Goal: Task Accomplishment & Management: Manage account settings

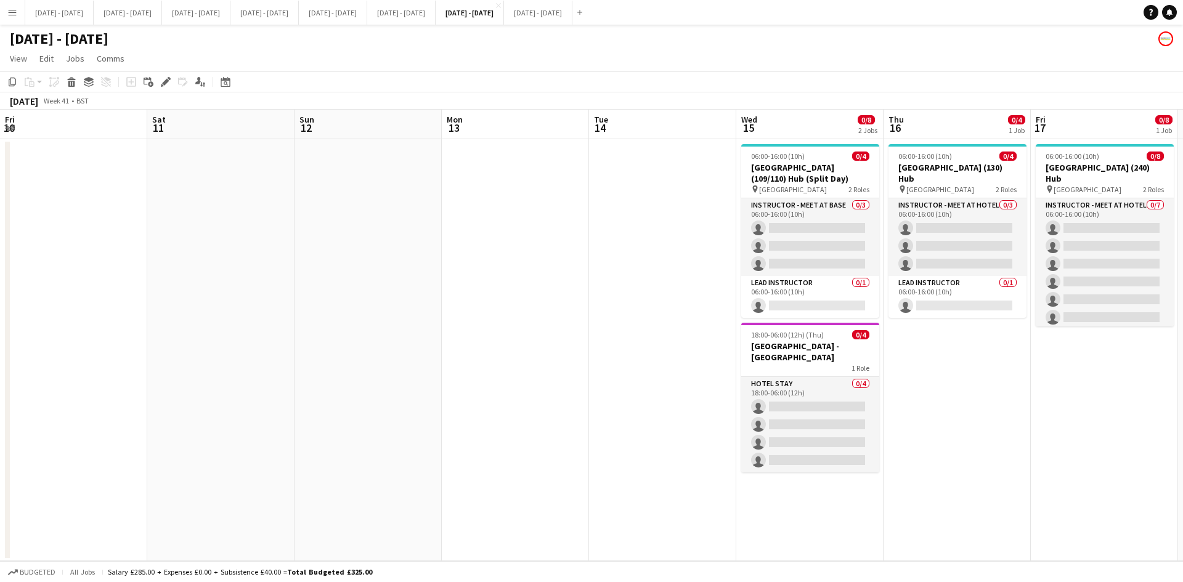
scroll to position [0, 334]
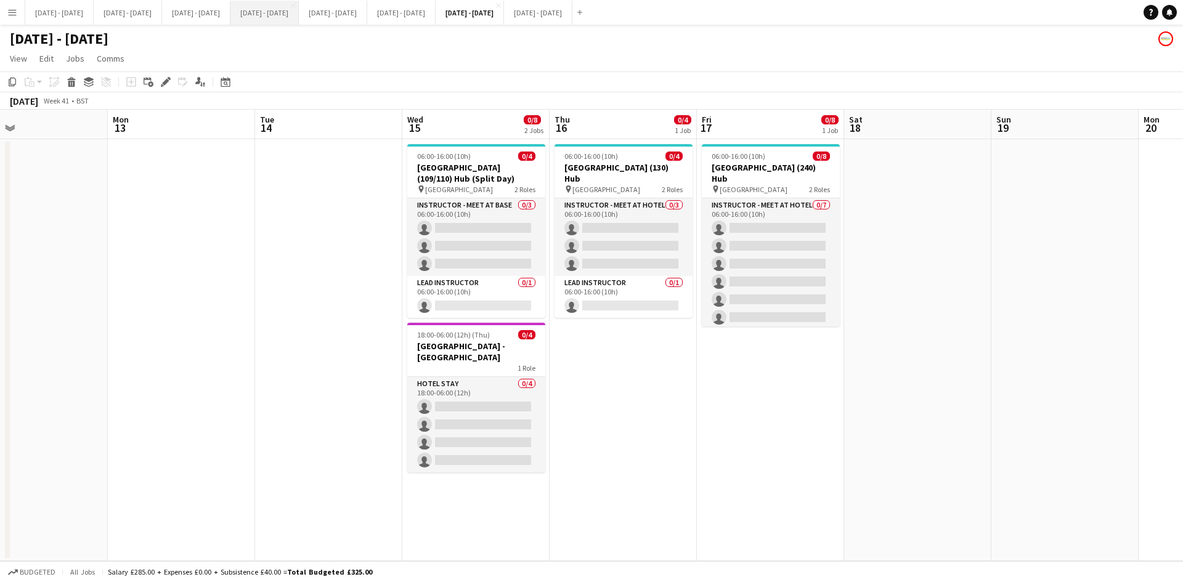
click at [298, 15] on button "[DATE] - [DATE] Close" at bounding box center [264, 13] width 68 height 24
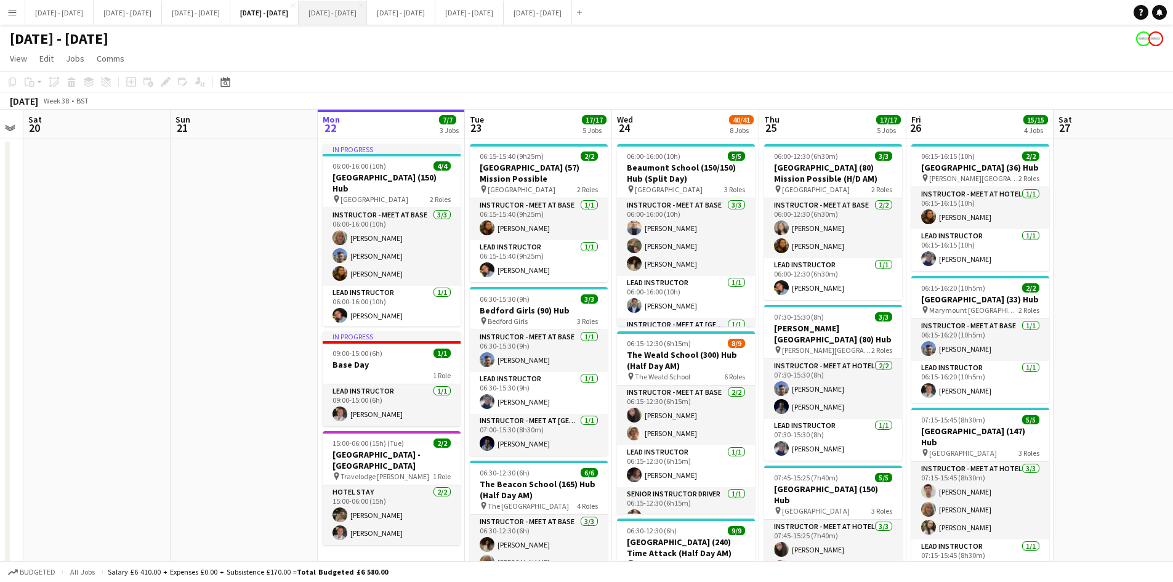
click at [367, 12] on button "[DATE] - [DATE] Close" at bounding box center [333, 13] width 68 height 24
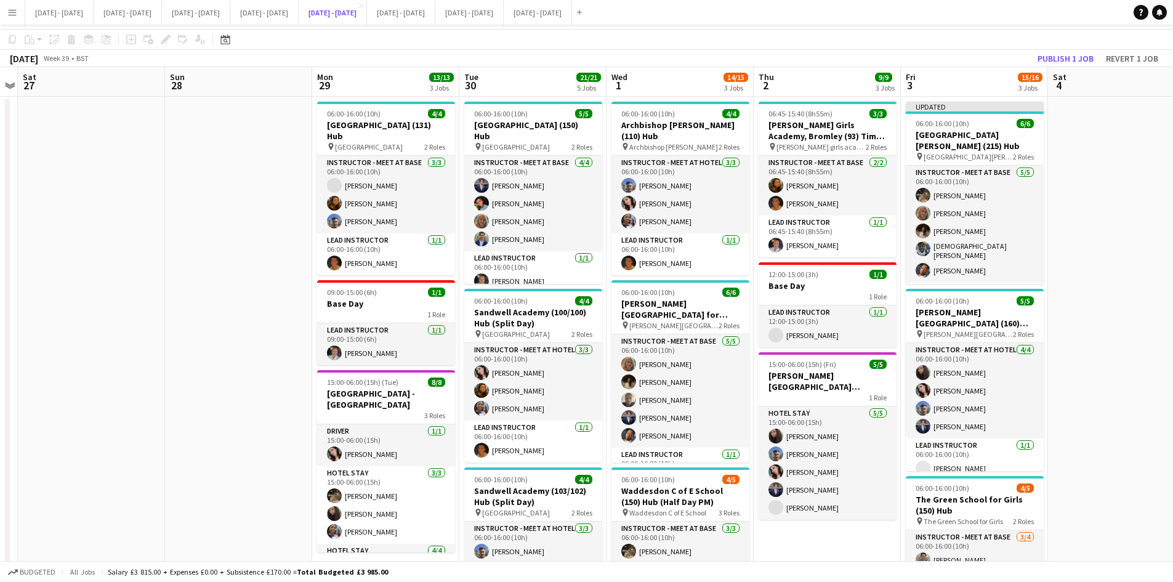
scroll to position [185, 0]
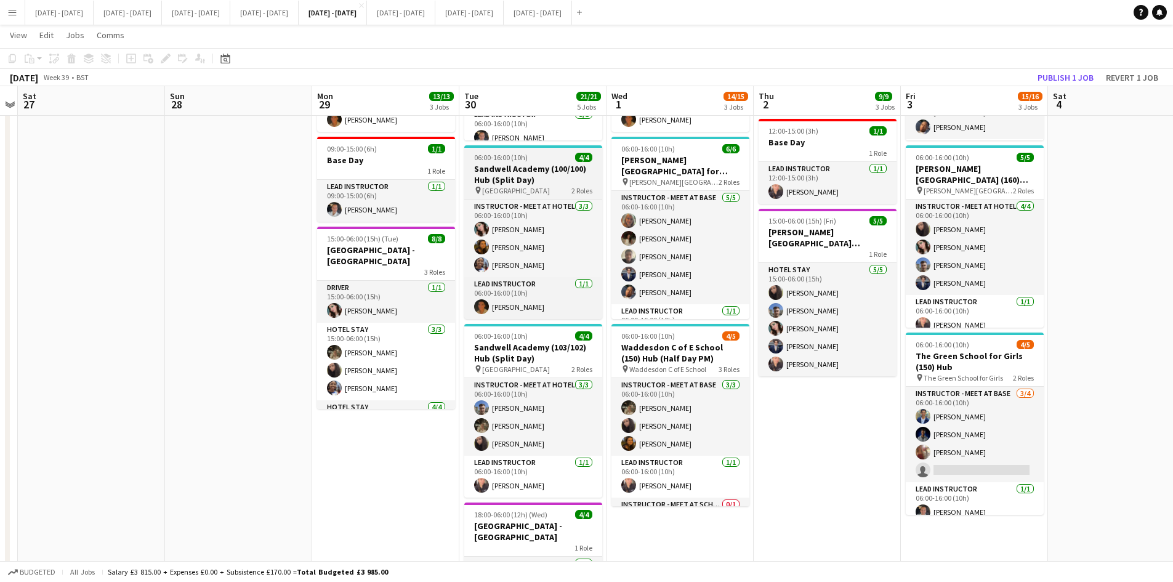
click at [547, 169] on h3 "Sandwell Academy (100/100) Hub (Split Day)" at bounding box center [533, 174] width 138 height 22
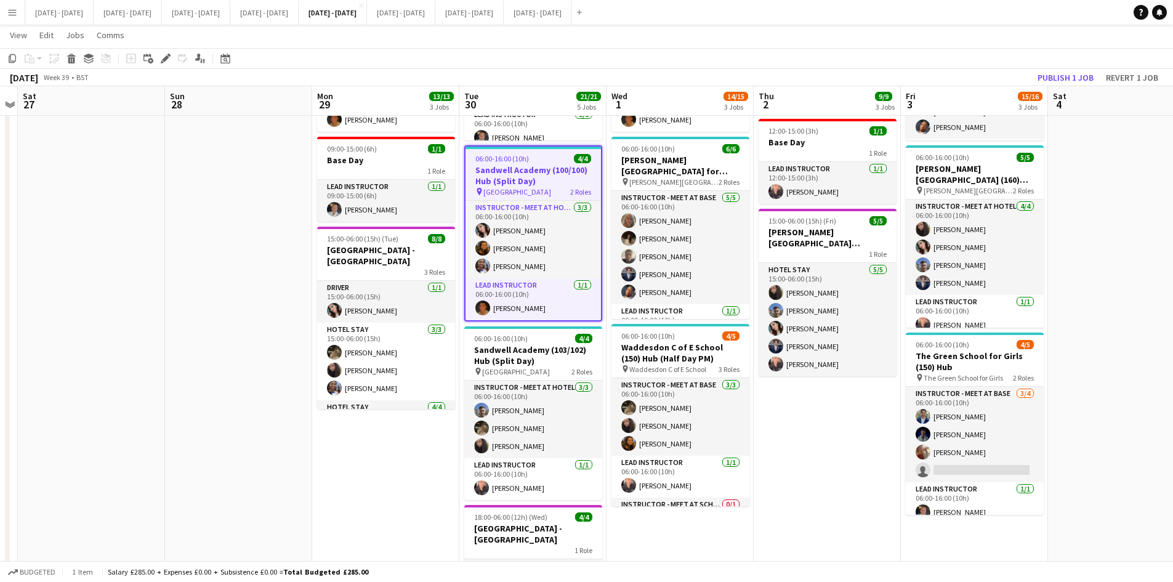
click at [547, 169] on h3 "Sandwell Academy (100/100) Hub (Split Day)" at bounding box center [533, 175] width 135 height 22
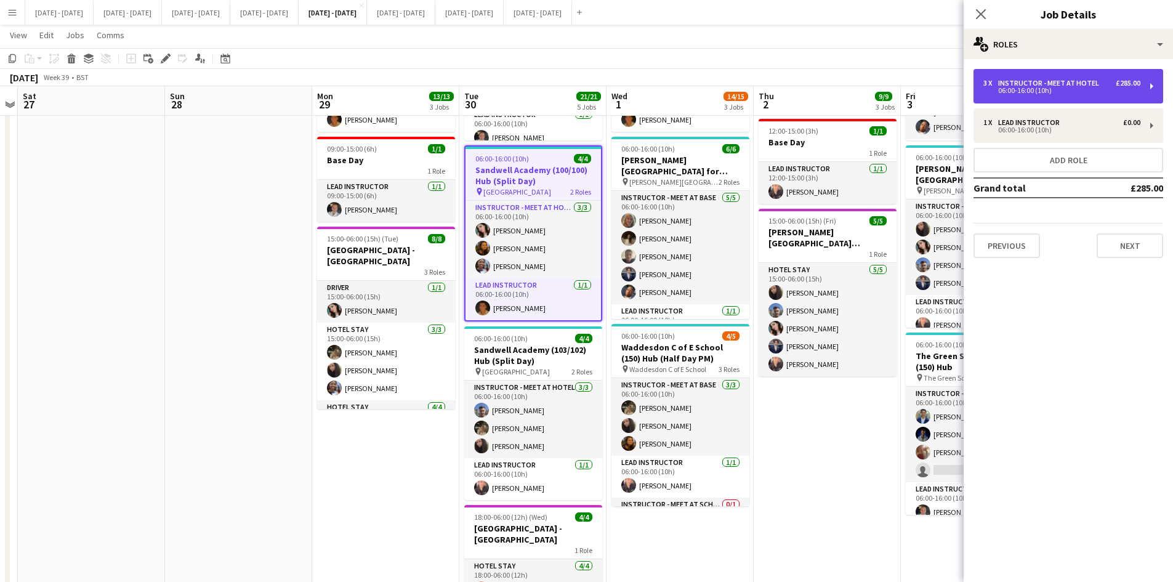
click at [1035, 85] on div "Instructor - Meet at Hotel" at bounding box center [1051, 83] width 106 height 9
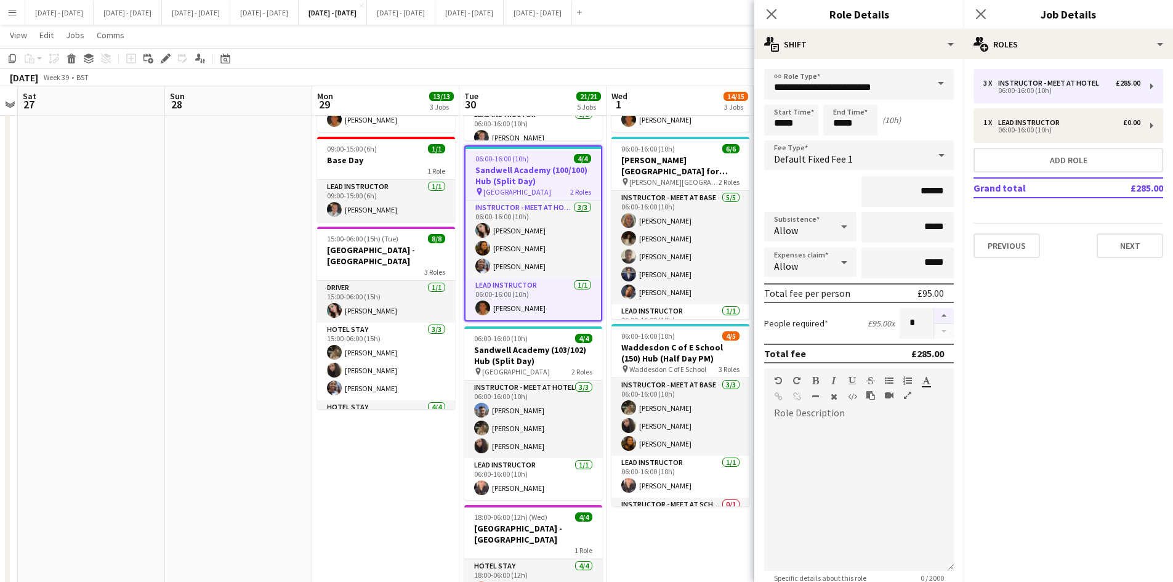
click at [934, 315] on button "button" at bounding box center [944, 316] width 20 height 16
type input "*"
click at [770, 10] on icon "Close pop-in" at bounding box center [772, 14] width 12 height 12
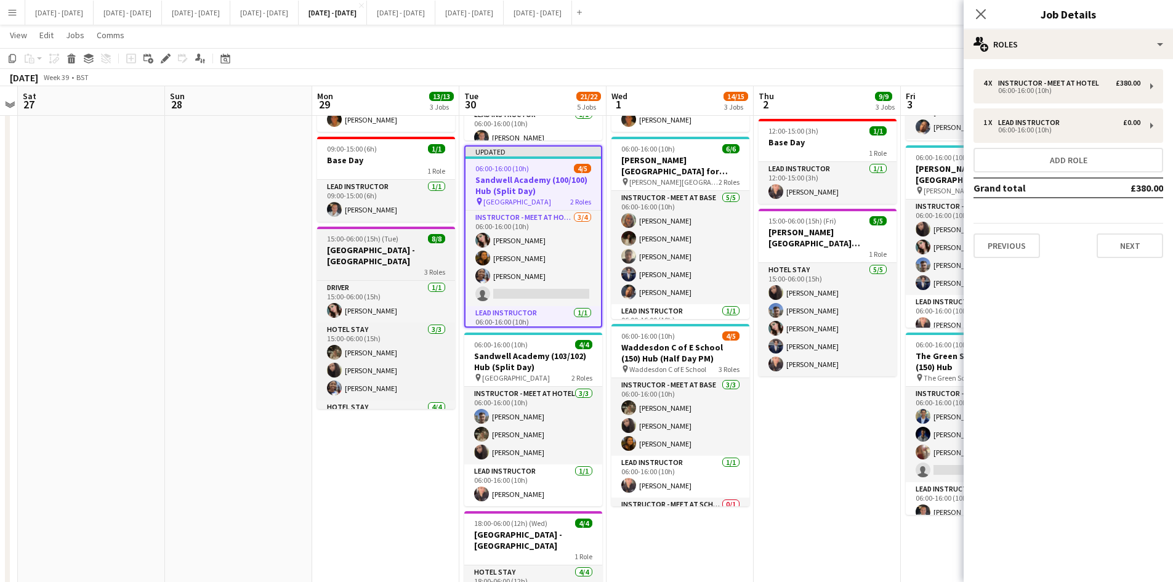
click at [390, 264] on h3 "[GEOGRAPHIC_DATA] - [GEOGRAPHIC_DATA]" at bounding box center [386, 256] width 138 height 22
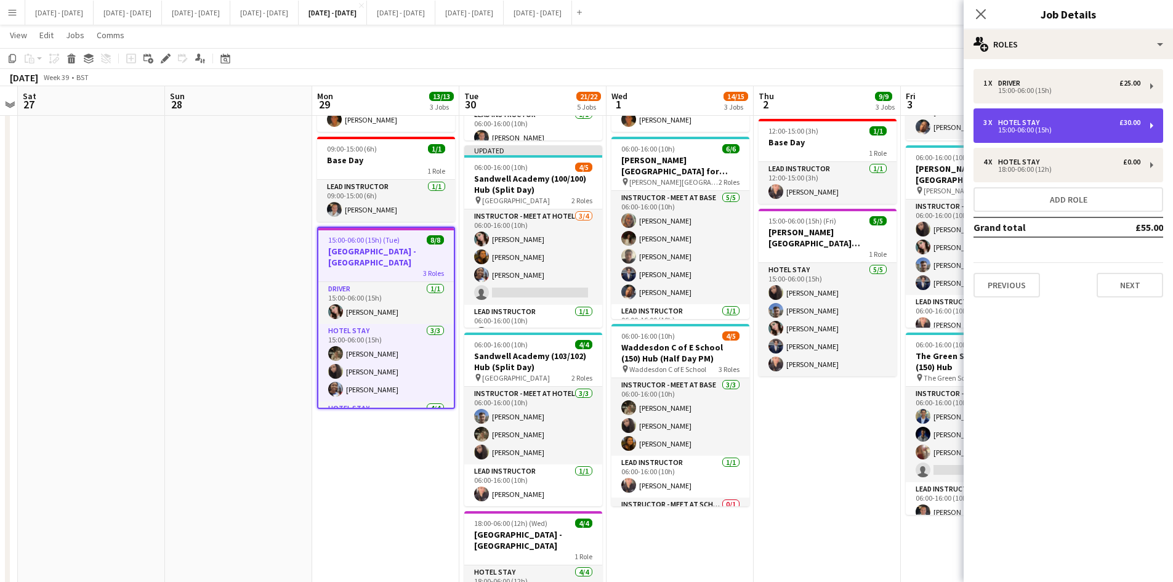
click at [1012, 127] on div "15:00-06:00 (15h)" at bounding box center [1062, 130] width 157 height 6
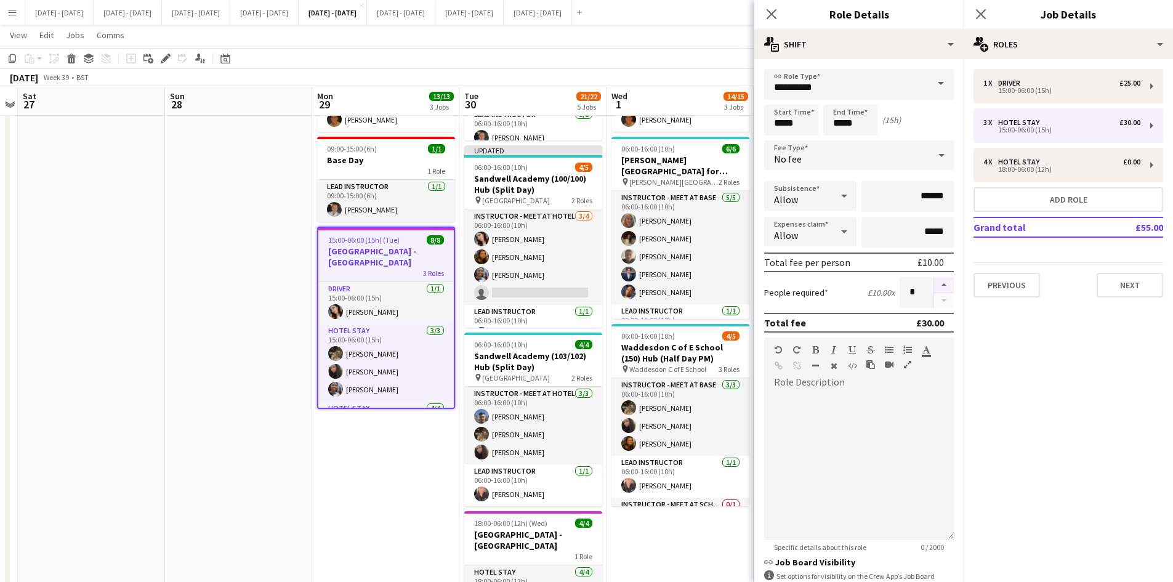
click at [935, 281] on button "button" at bounding box center [944, 285] width 20 height 16
type input "*"
click at [769, 13] on icon "Close pop-in" at bounding box center [772, 14] width 12 height 12
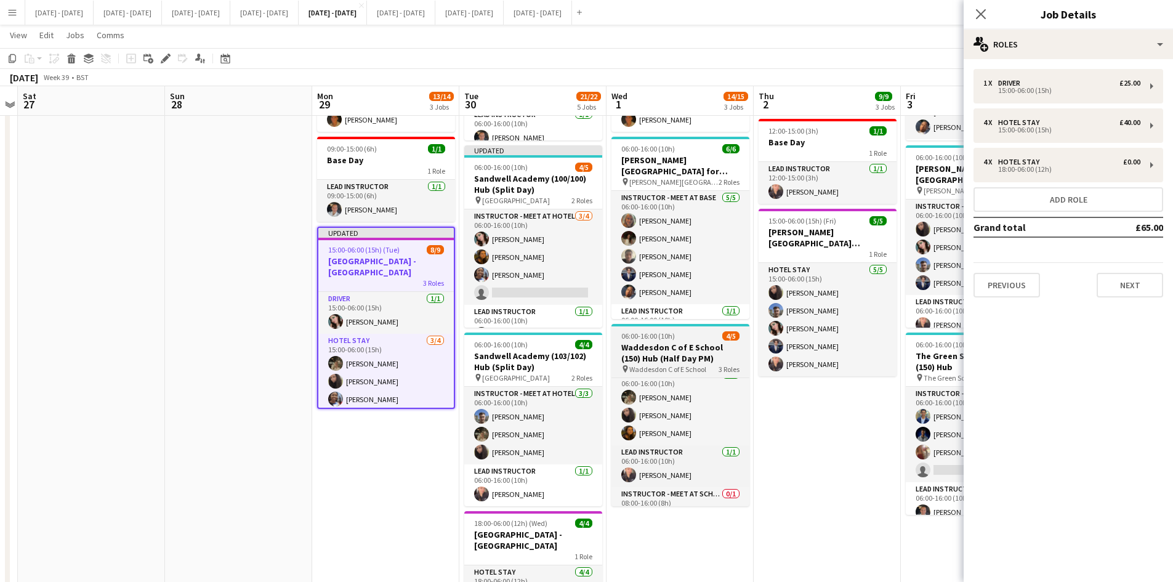
scroll to position [0, 0]
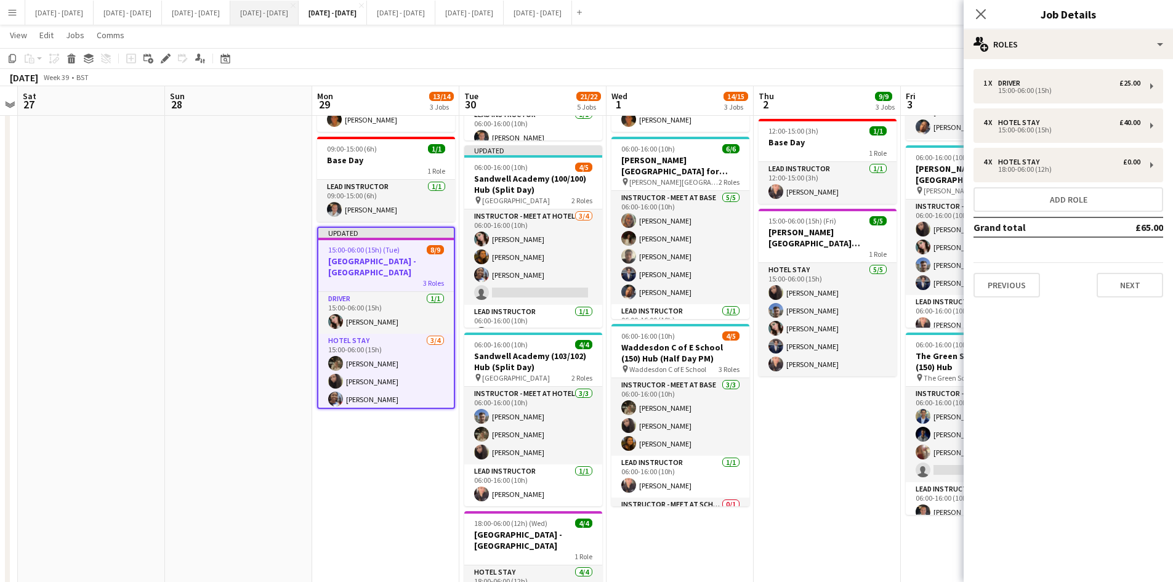
click at [288, 11] on button "[DATE] - [DATE] Close" at bounding box center [264, 13] width 68 height 24
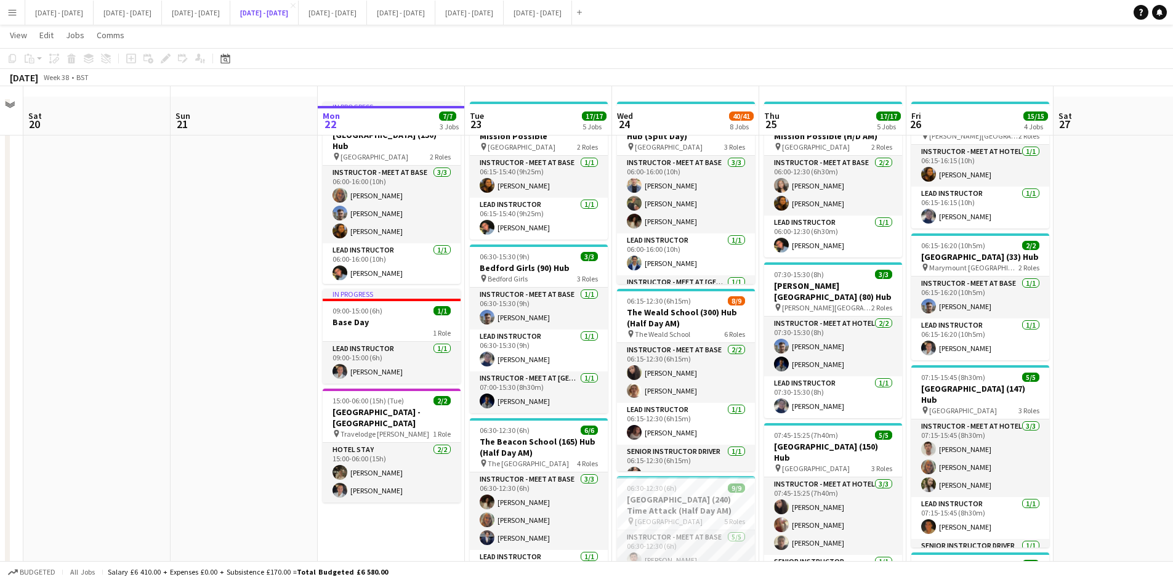
scroll to position [62, 0]
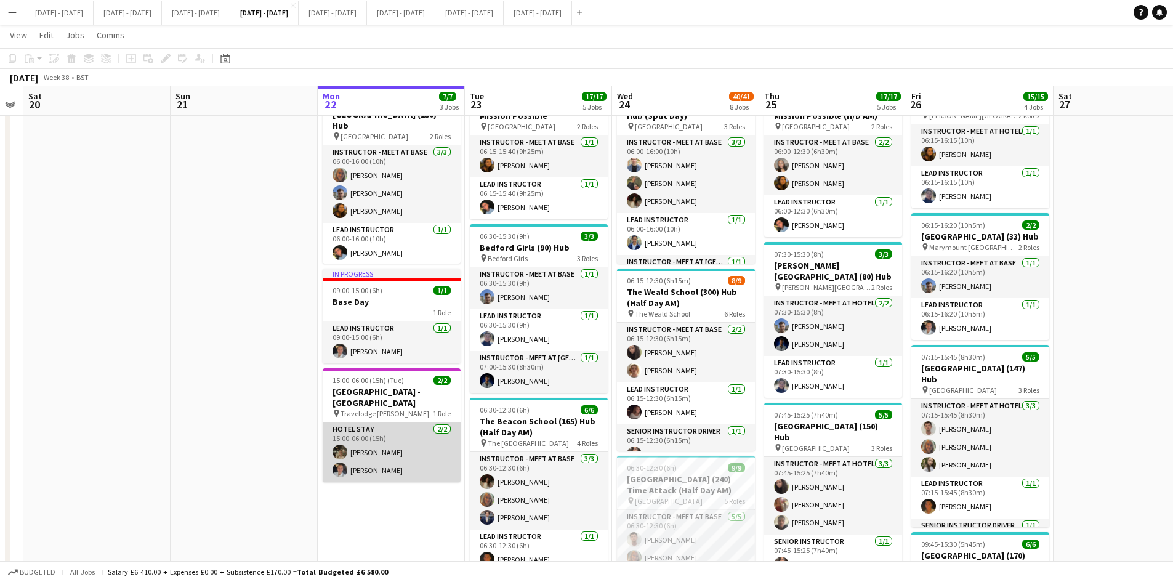
click at [362, 453] on app-card-role "Hotel Stay [DATE] 15:00-06:00 (15h) [PERSON_NAME] [PERSON_NAME]" at bounding box center [392, 453] width 138 height 60
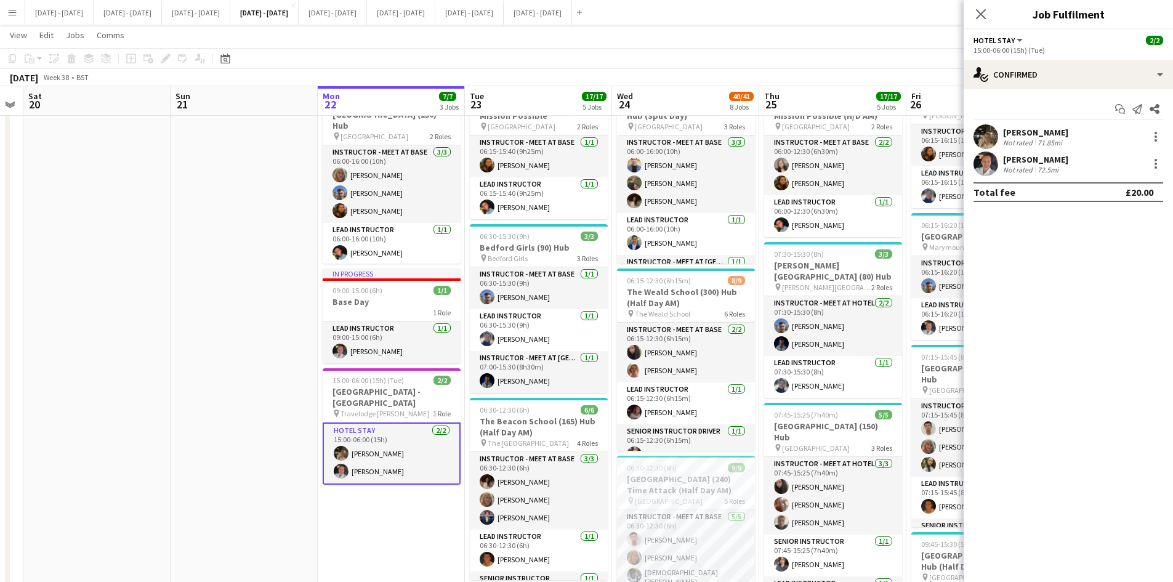
click at [1022, 134] on div "[PERSON_NAME]" at bounding box center [1035, 132] width 65 height 11
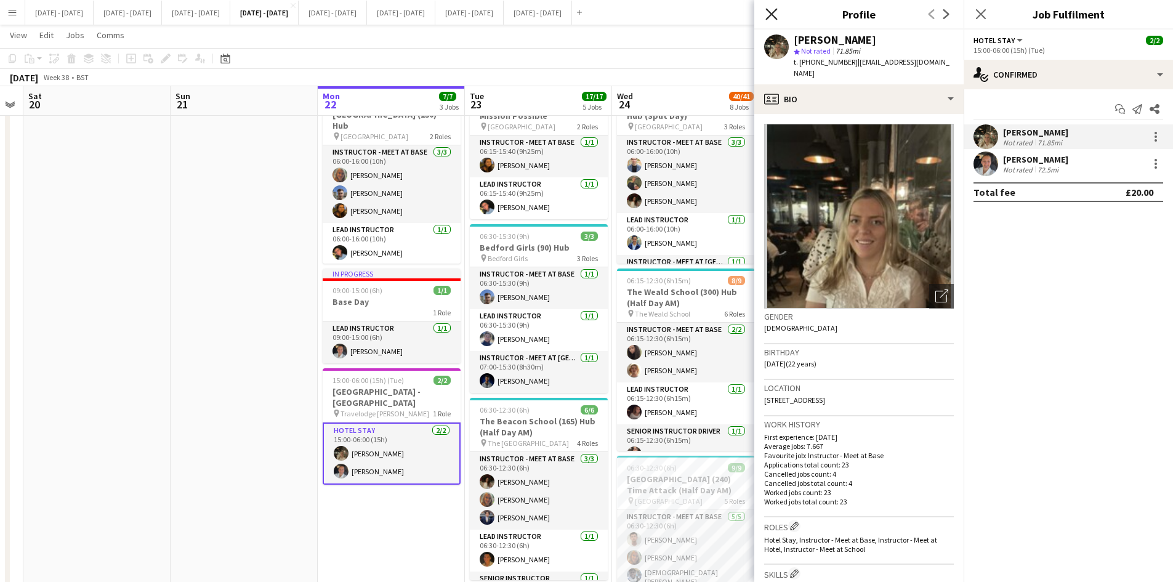
click at [771, 13] on icon at bounding box center [772, 14] width 12 height 12
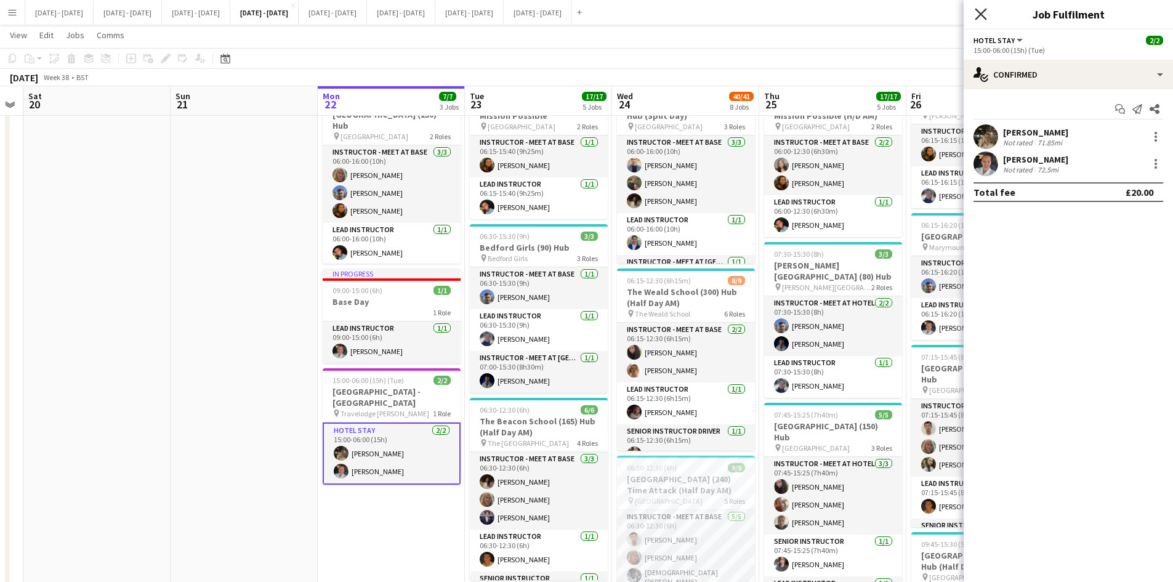
click at [981, 14] on icon at bounding box center [981, 14] width 12 height 12
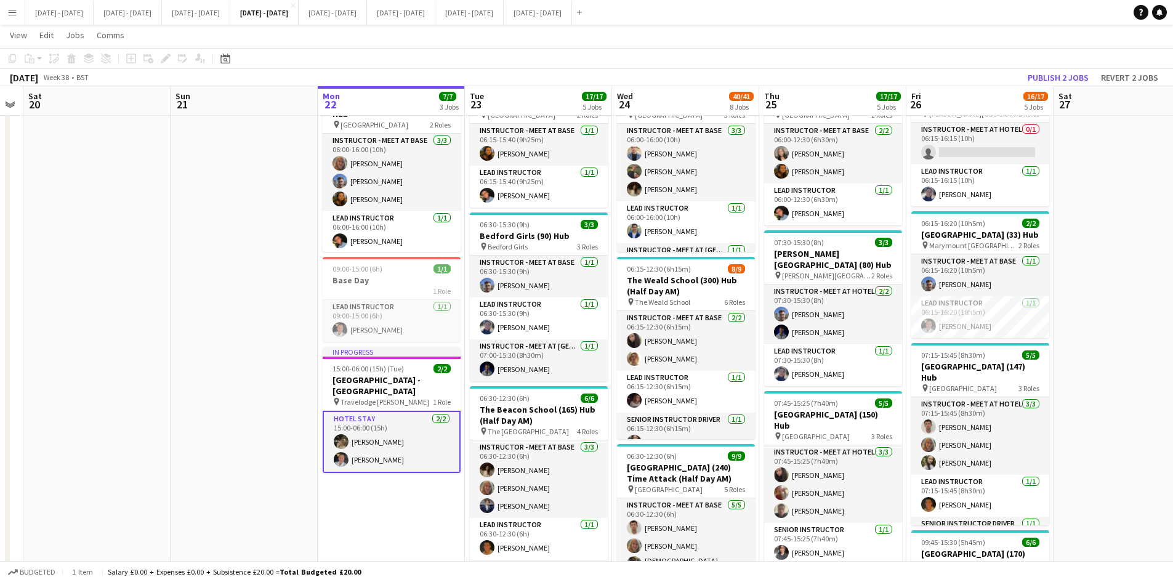
scroll to position [123, 0]
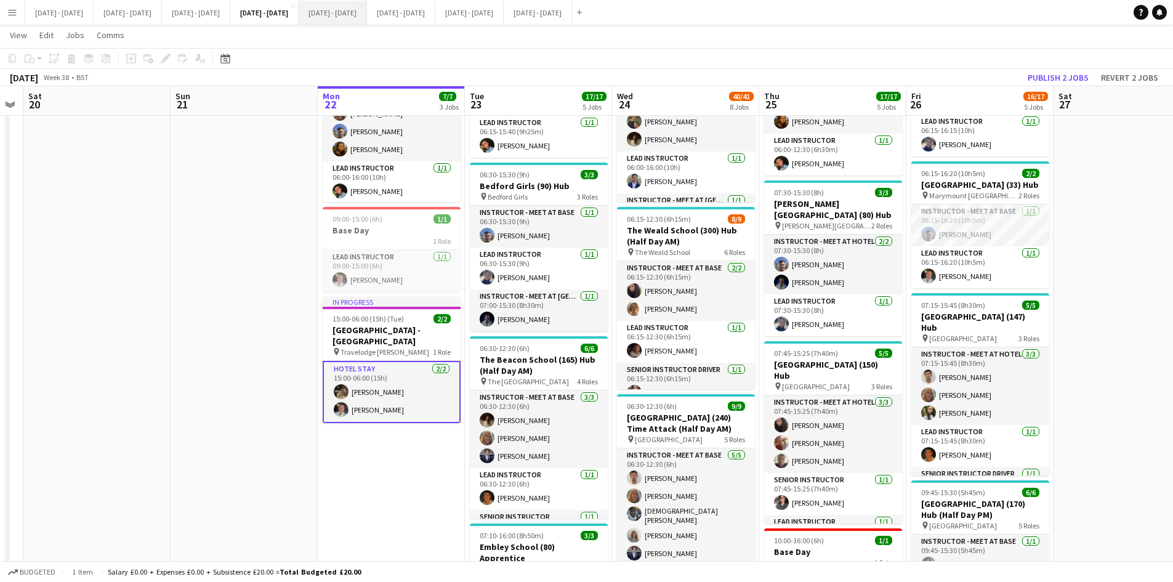
click at [367, 9] on button "[DATE] - [DATE] Close" at bounding box center [333, 13] width 68 height 24
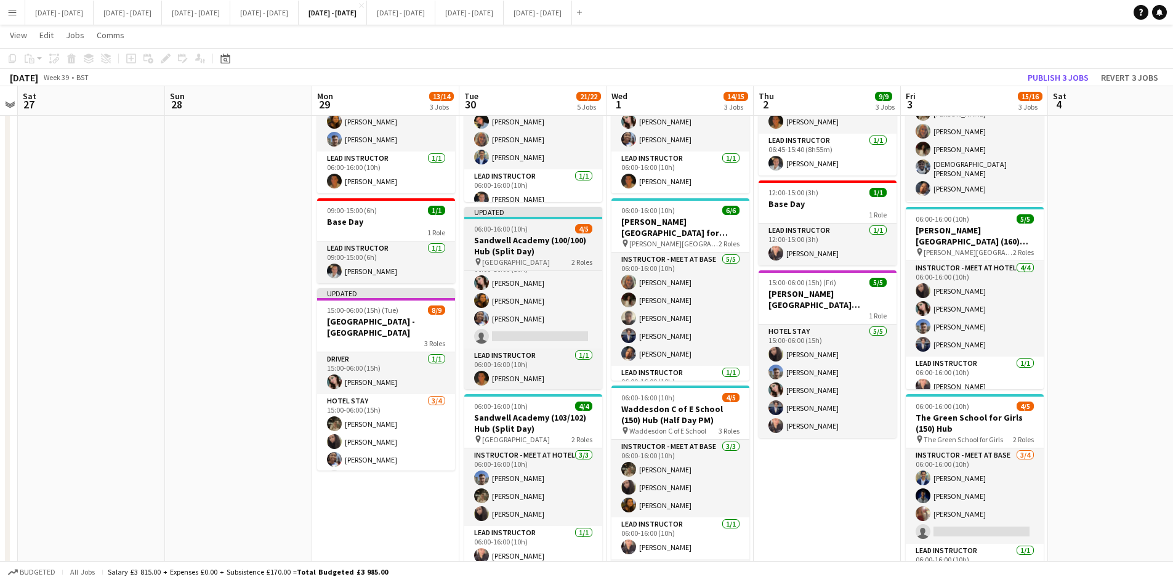
scroll to position [19, 0]
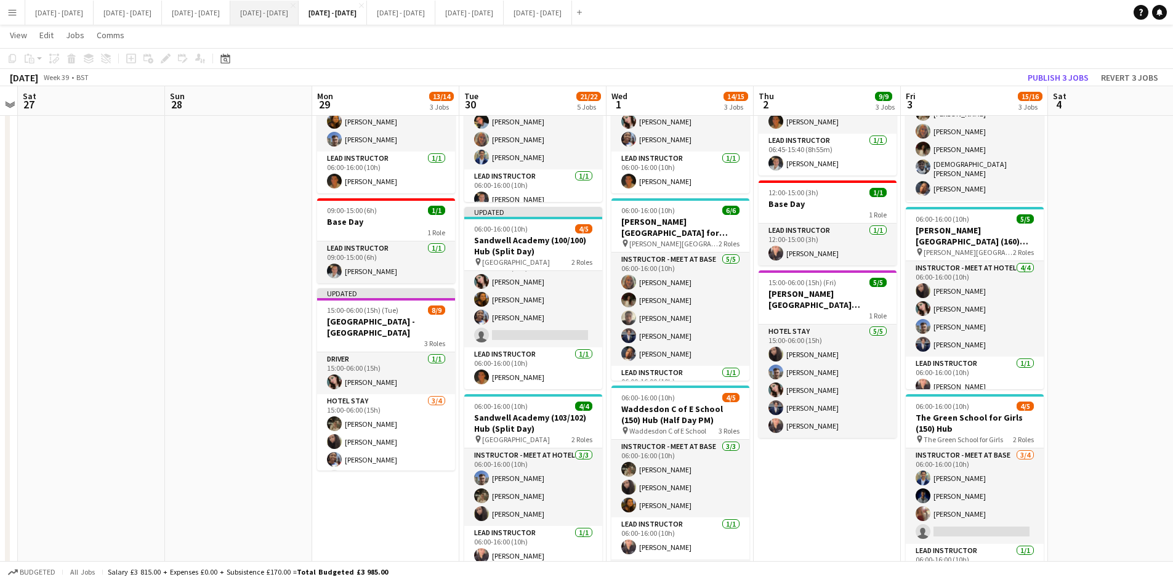
click at [294, 12] on button "[DATE] - [DATE] Close" at bounding box center [264, 13] width 68 height 24
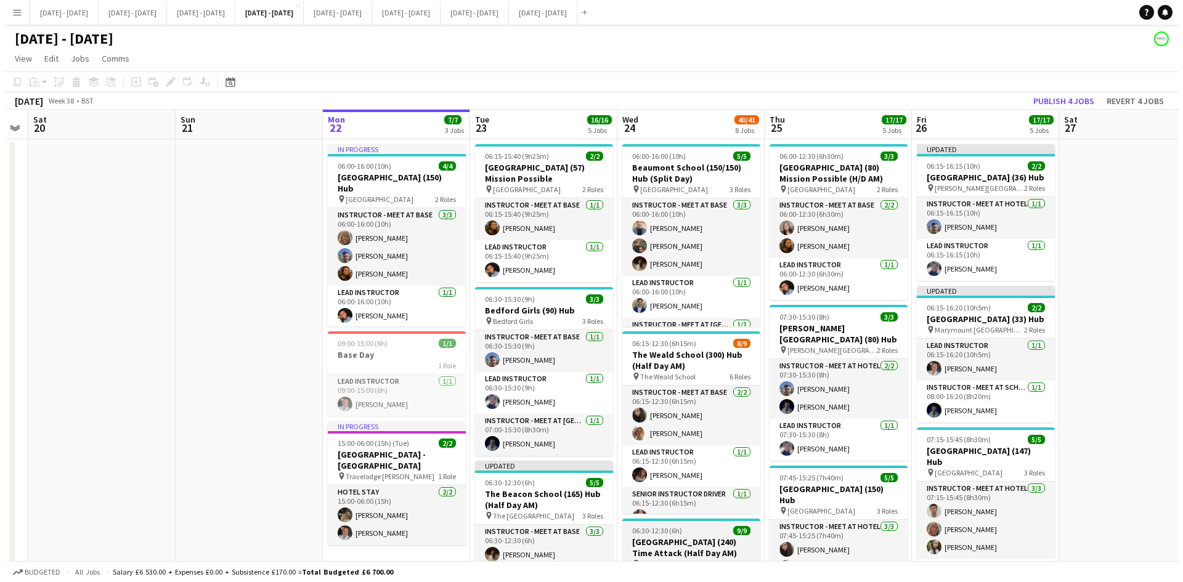
scroll to position [33, 0]
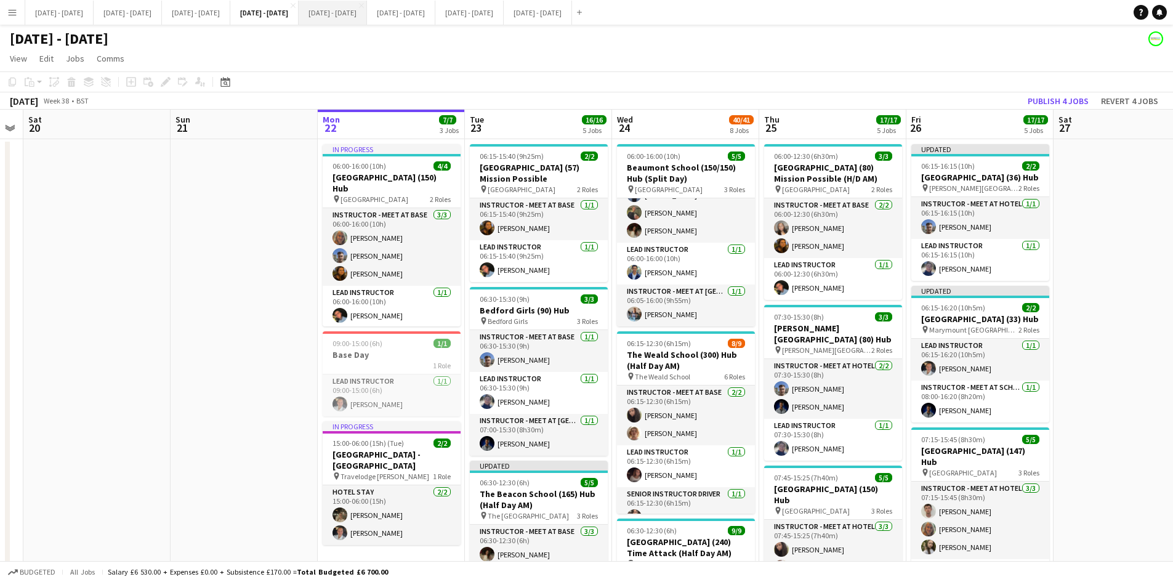
click at [367, 12] on button "[DATE] - [DATE] Close" at bounding box center [333, 13] width 68 height 24
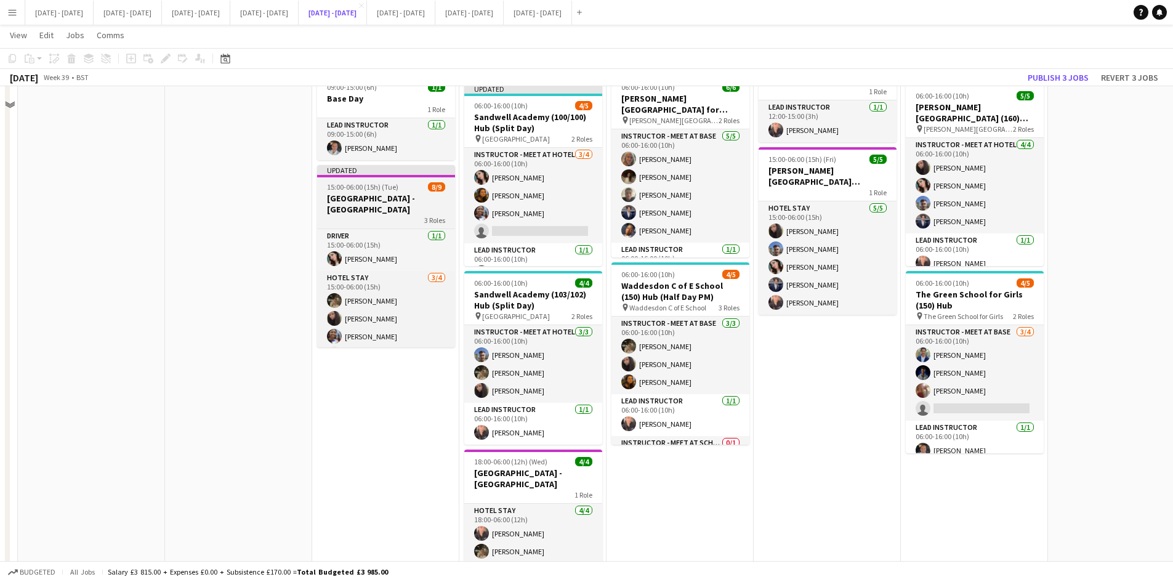
scroll to position [123, 0]
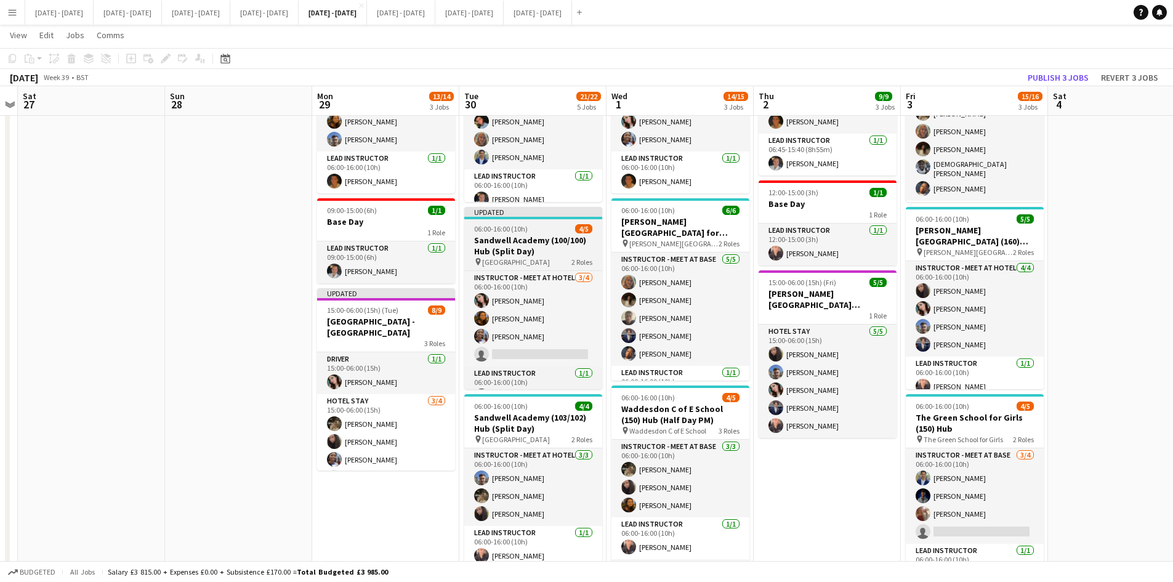
click at [540, 251] on h3 "Sandwell Academy (100/100) Hub (Split Day)" at bounding box center [533, 246] width 138 height 22
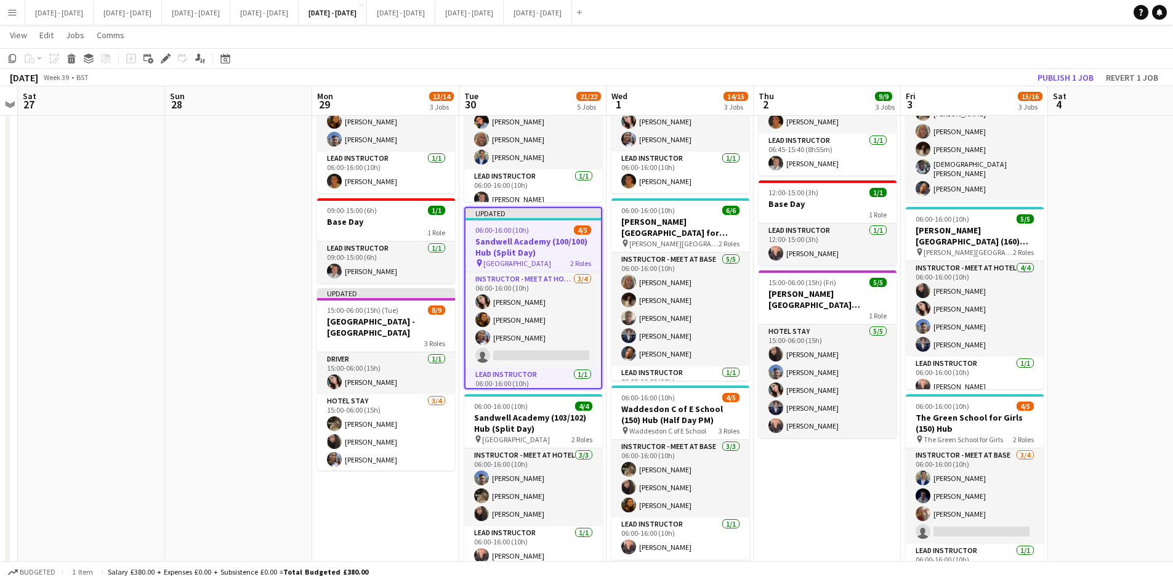
click at [540, 251] on h3 "Sandwell Academy (100/100) Hub (Split Day)" at bounding box center [533, 247] width 135 height 22
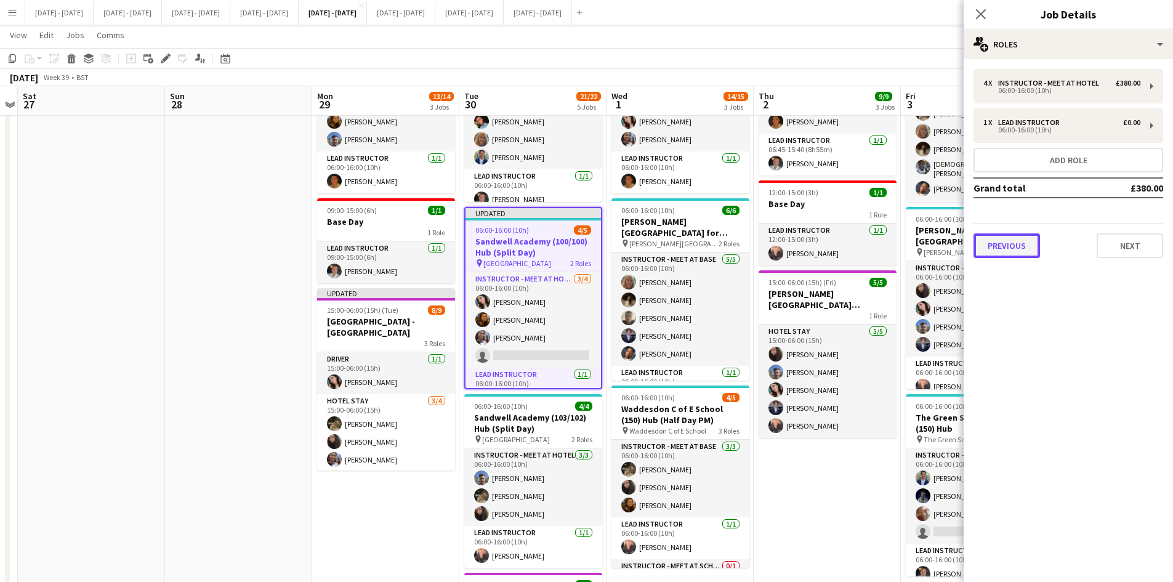
click at [993, 248] on button "Previous" at bounding box center [1007, 245] width 67 height 25
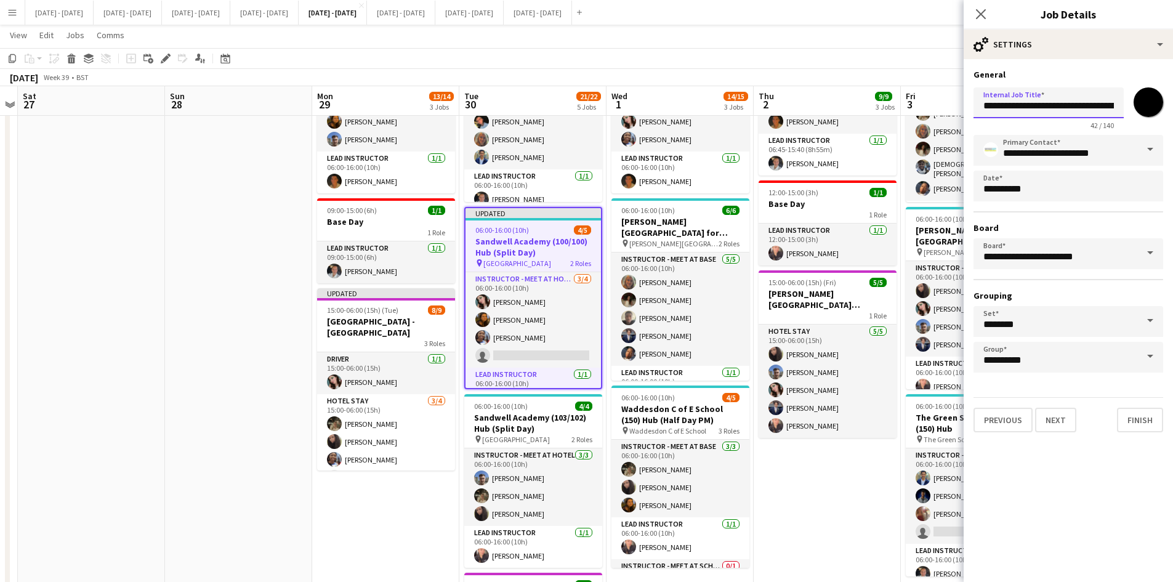
click at [1080, 101] on input "**********" at bounding box center [1049, 102] width 150 height 31
type input "**********"
click at [1062, 420] on button "Next" at bounding box center [1055, 420] width 41 height 25
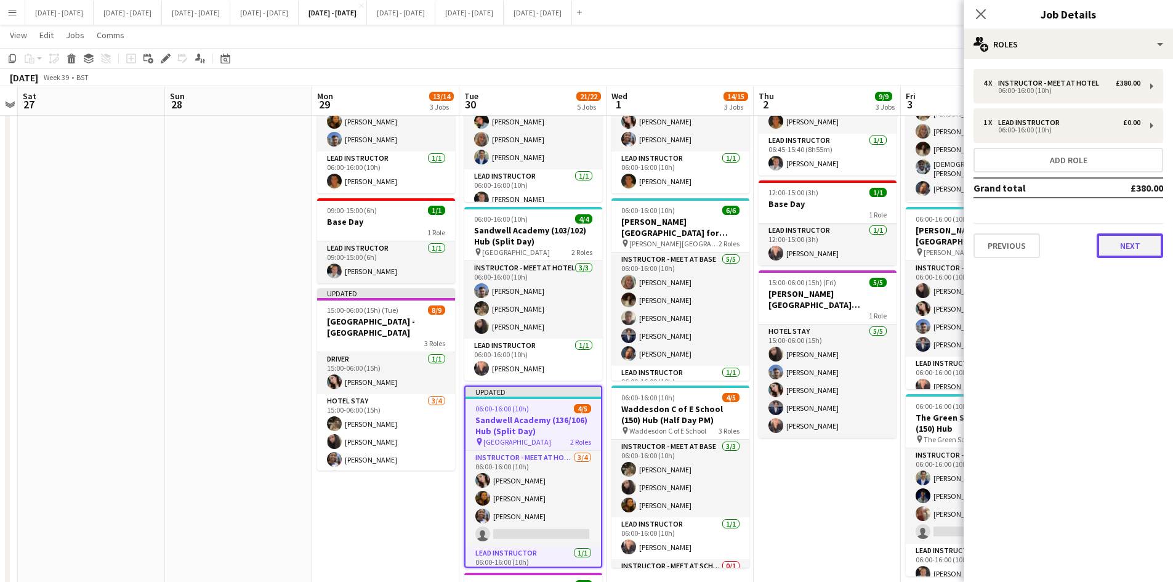
click at [1117, 253] on button "Next" at bounding box center [1130, 245] width 67 height 25
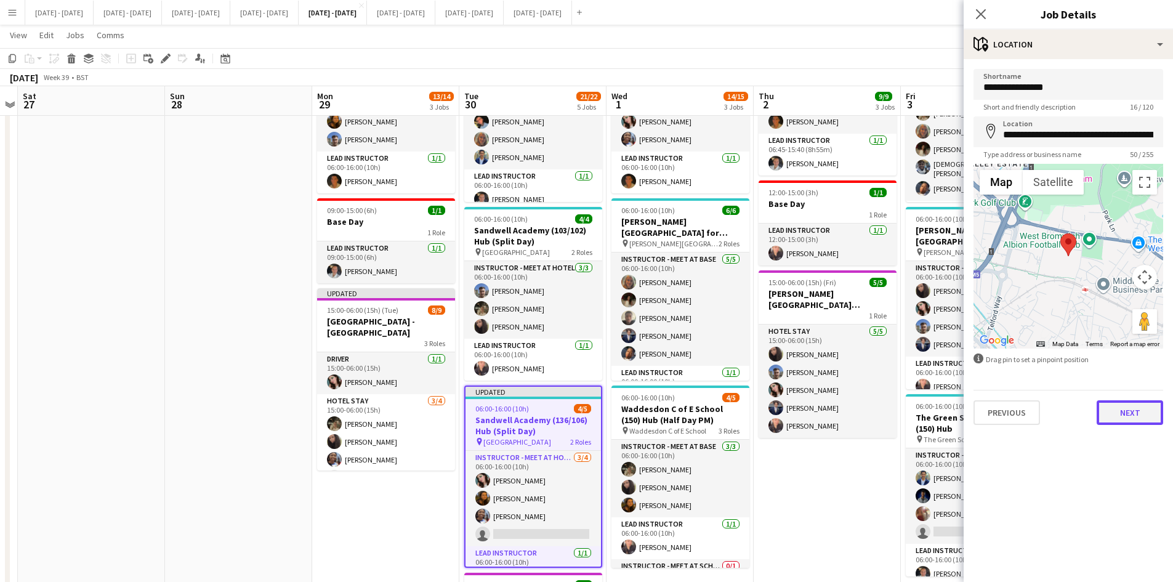
click at [1110, 414] on button "Next" at bounding box center [1130, 412] width 67 height 25
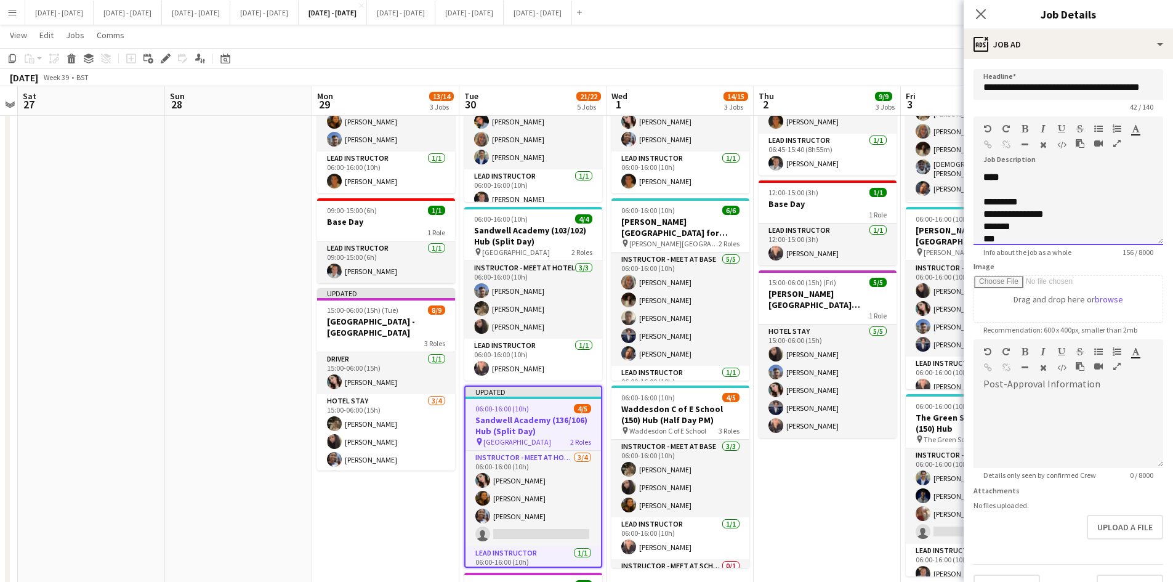
click at [999, 220] on div "**********" at bounding box center [1055, 214] width 142 height 12
click at [1017, 214] on div "**********" at bounding box center [1060, 214] width 152 height 12
click at [1099, 524] on button "Upload a file" at bounding box center [1125, 527] width 76 height 25
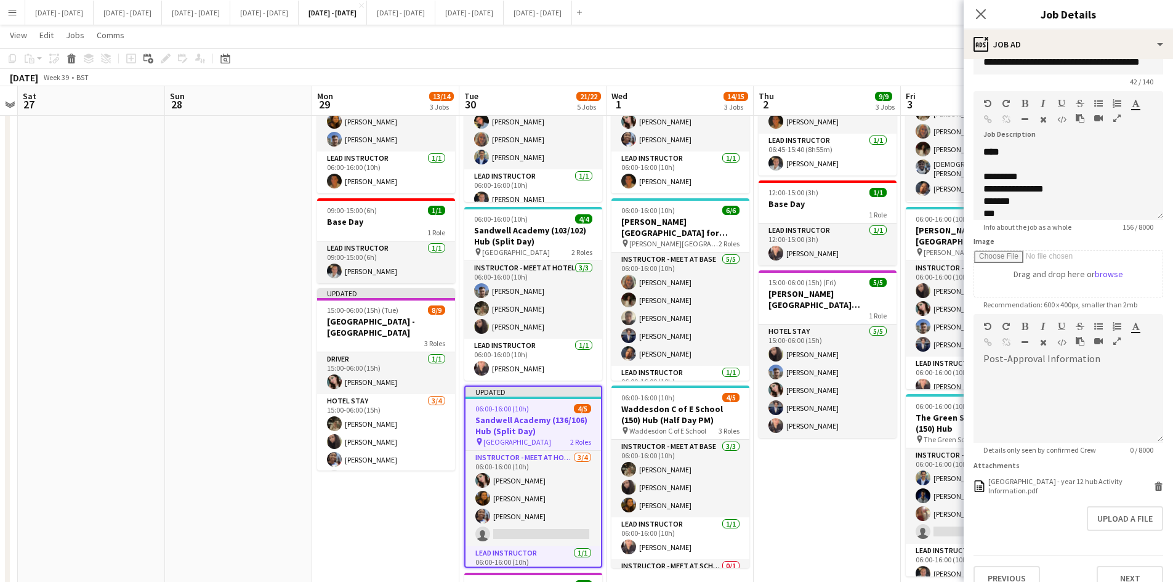
scroll to position [44, 0]
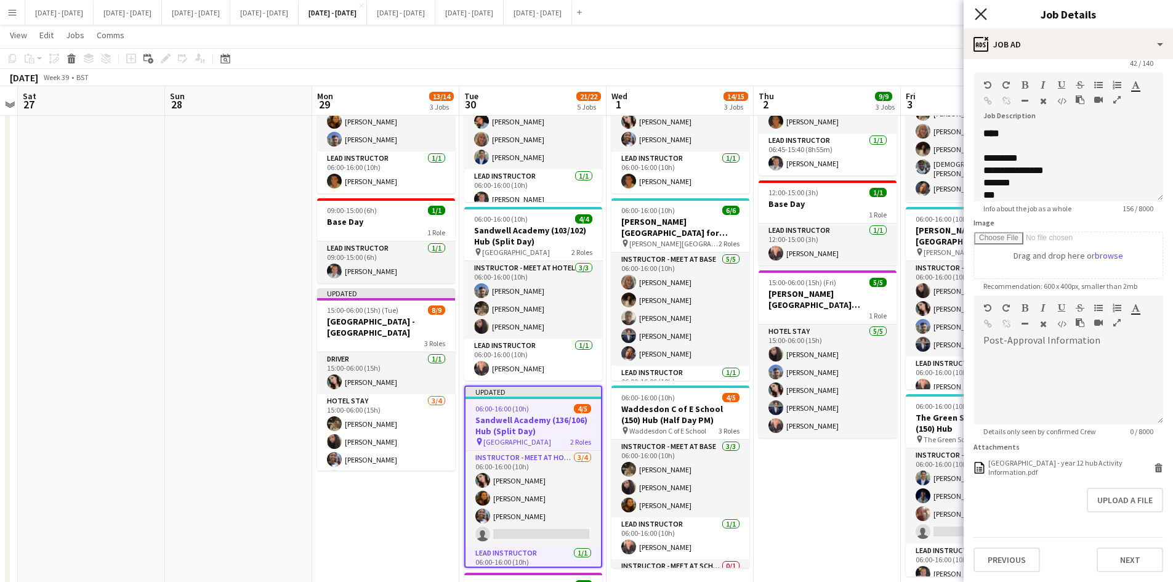
click at [980, 11] on icon "Close pop-in" at bounding box center [981, 14] width 12 height 12
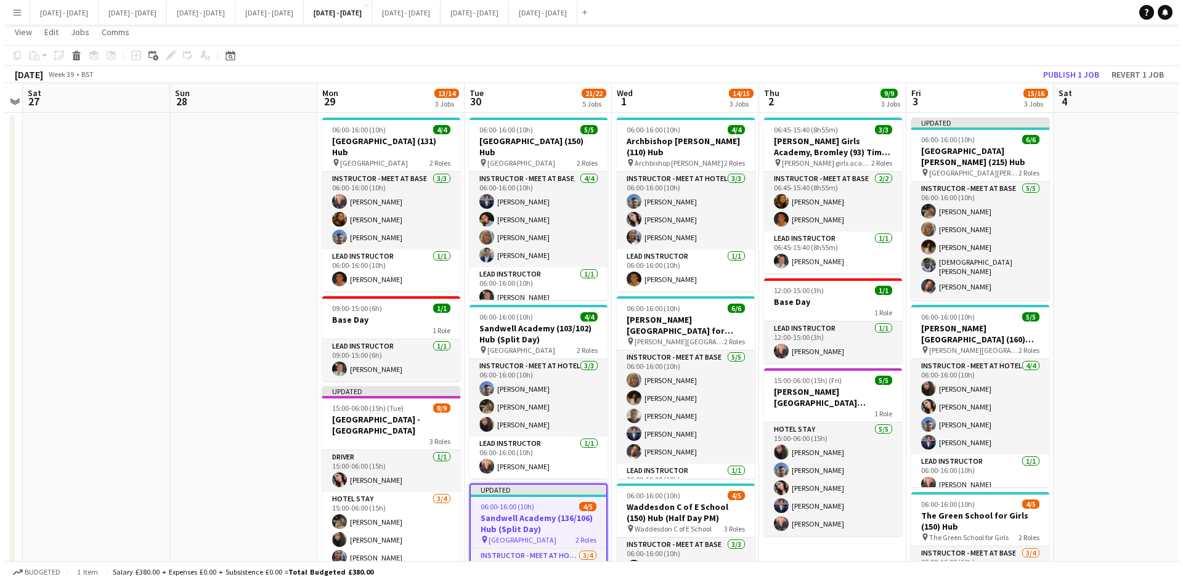
scroll to position [0, 0]
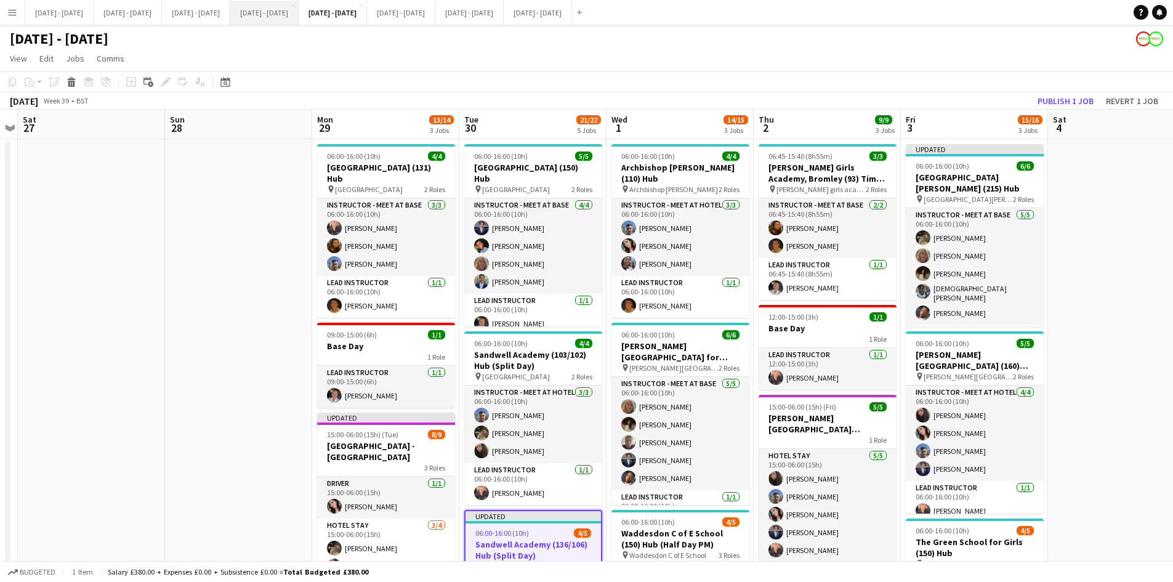
click at [299, 14] on button "[DATE] - [DATE] Close" at bounding box center [264, 13] width 68 height 24
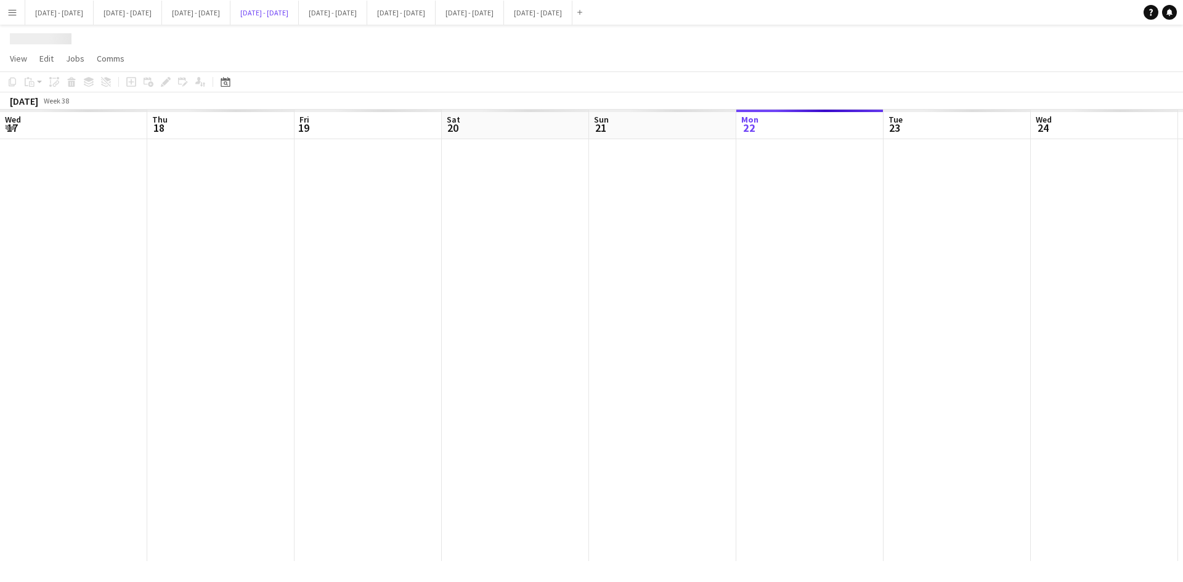
scroll to position [0, 418]
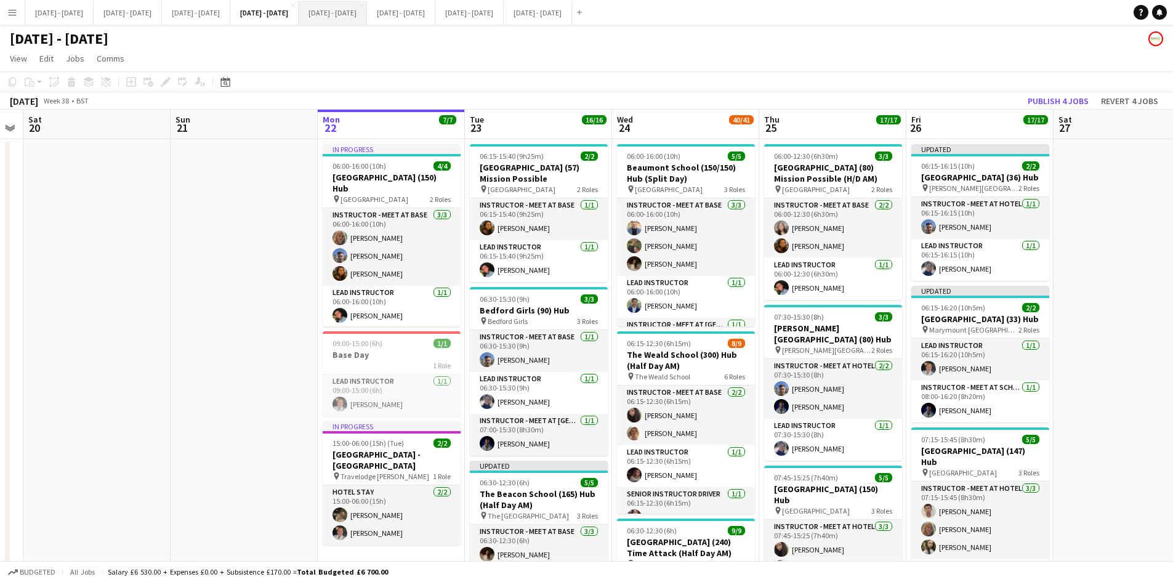
click at [367, 6] on button "[DATE] - [DATE] Close" at bounding box center [333, 13] width 68 height 24
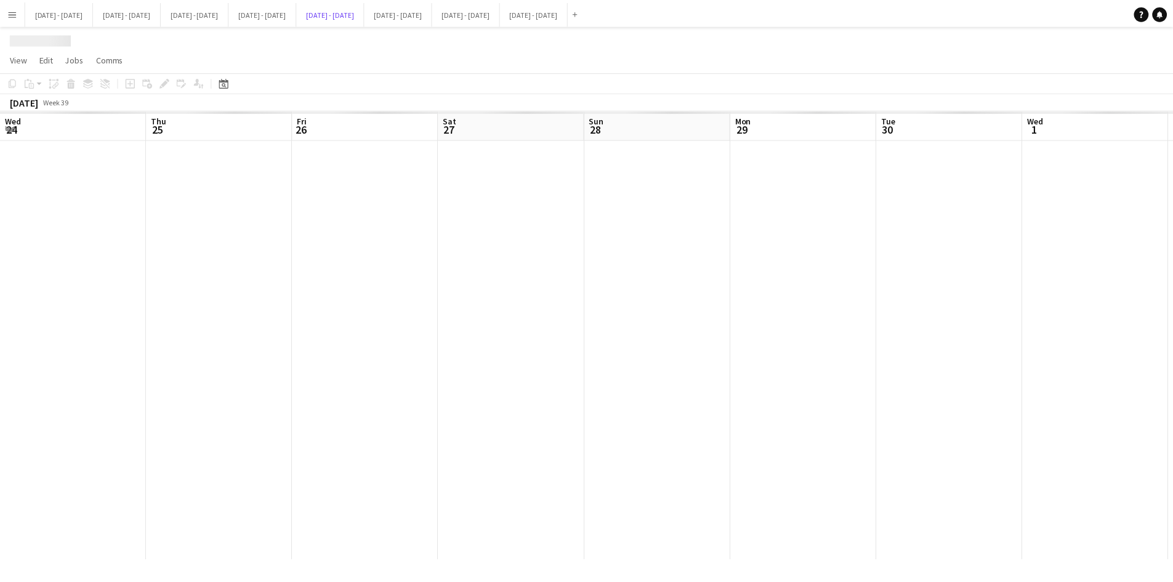
scroll to position [0, 424]
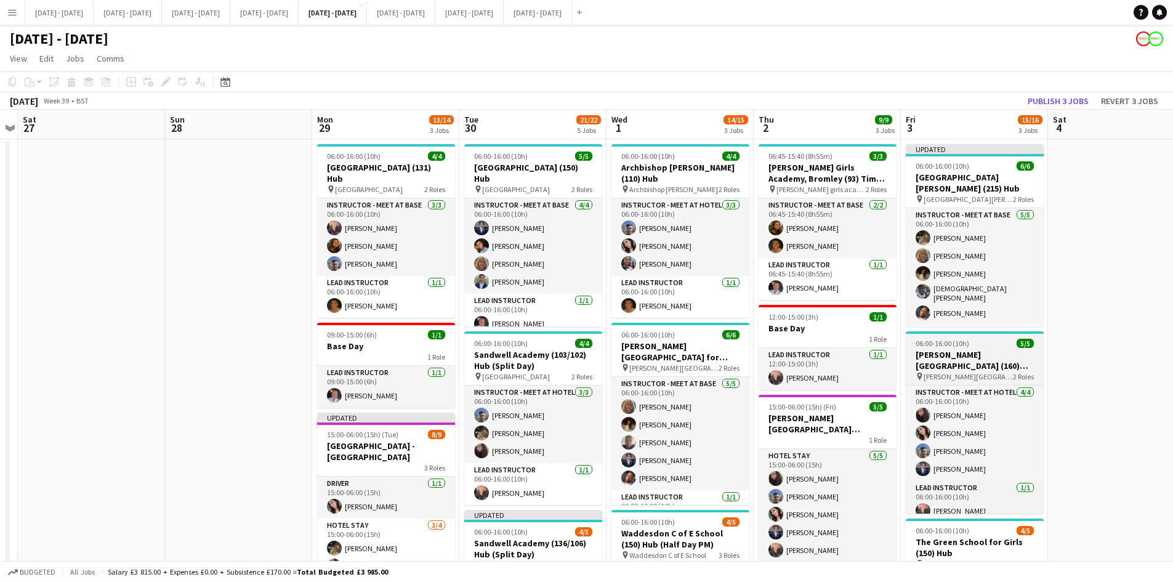
click at [989, 341] on div "06:00-16:00 (10h) 5/5" at bounding box center [975, 343] width 138 height 9
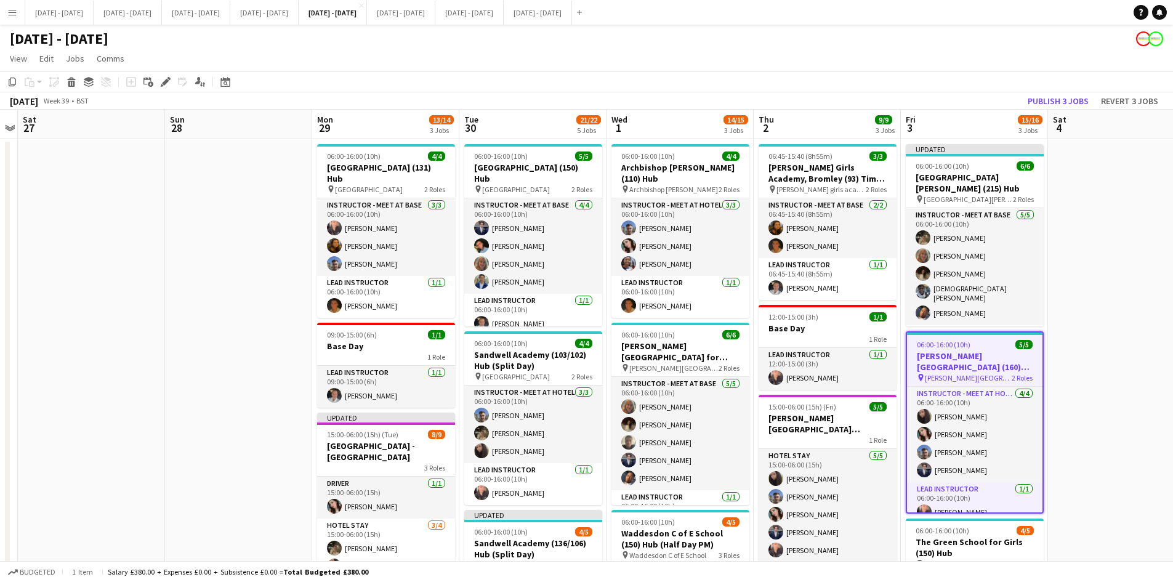
click at [989, 341] on div "06:00-16:00 (10h) 5/5" at bounding box center [974, 344] width 135 height 9
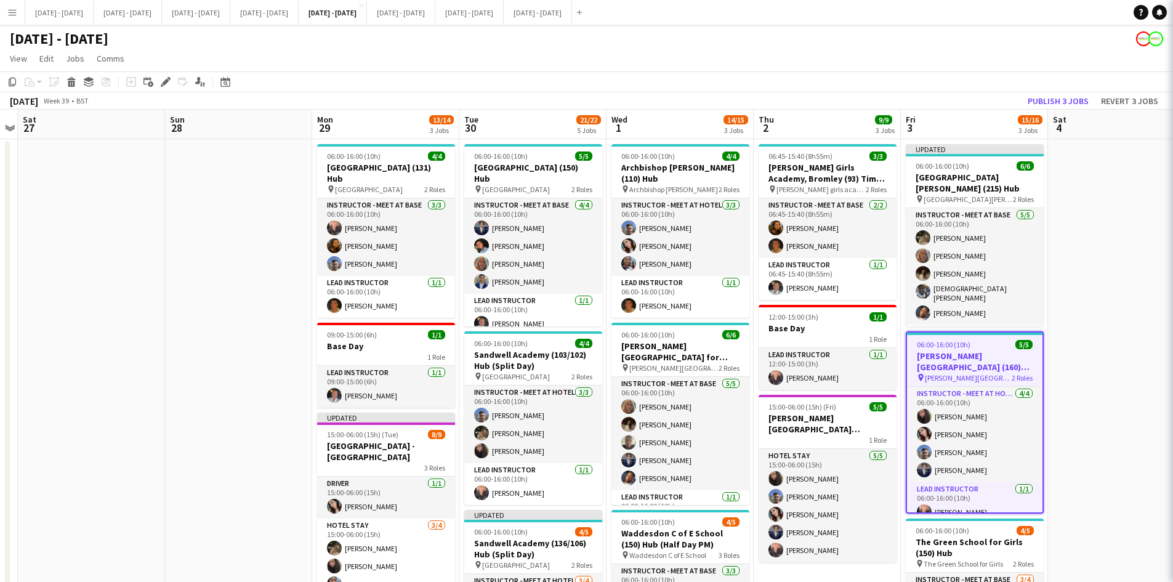
type input "**********"
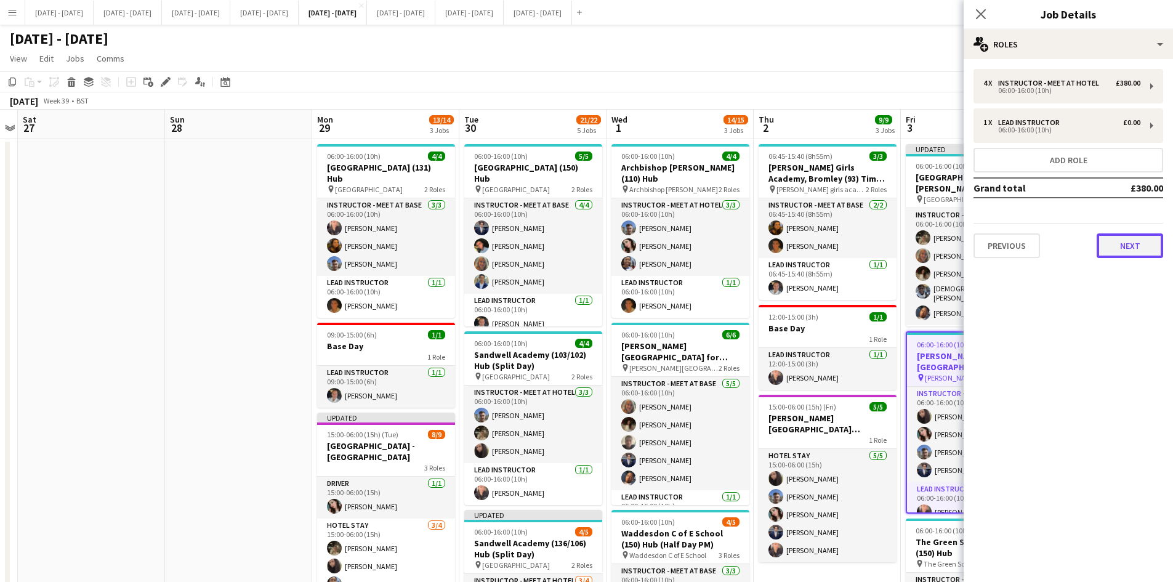
click at [1126, 247] on button "Next" at bounding box center [1130, 245] width 67 height 25
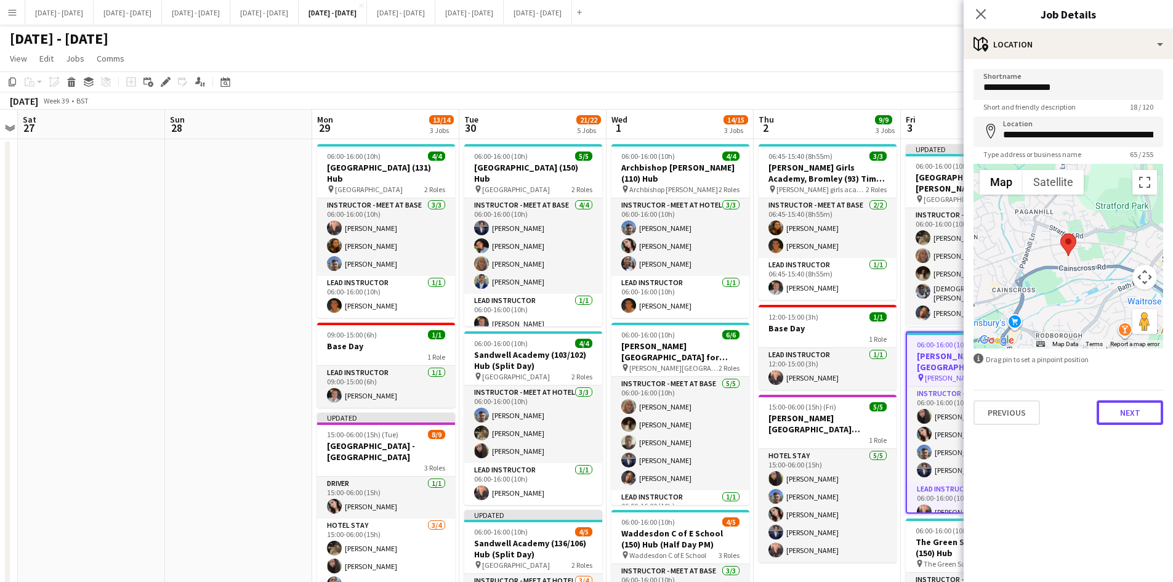
click at [1123, 416] on button "Next" at bounding box center [1130, 412] width 67 height 25
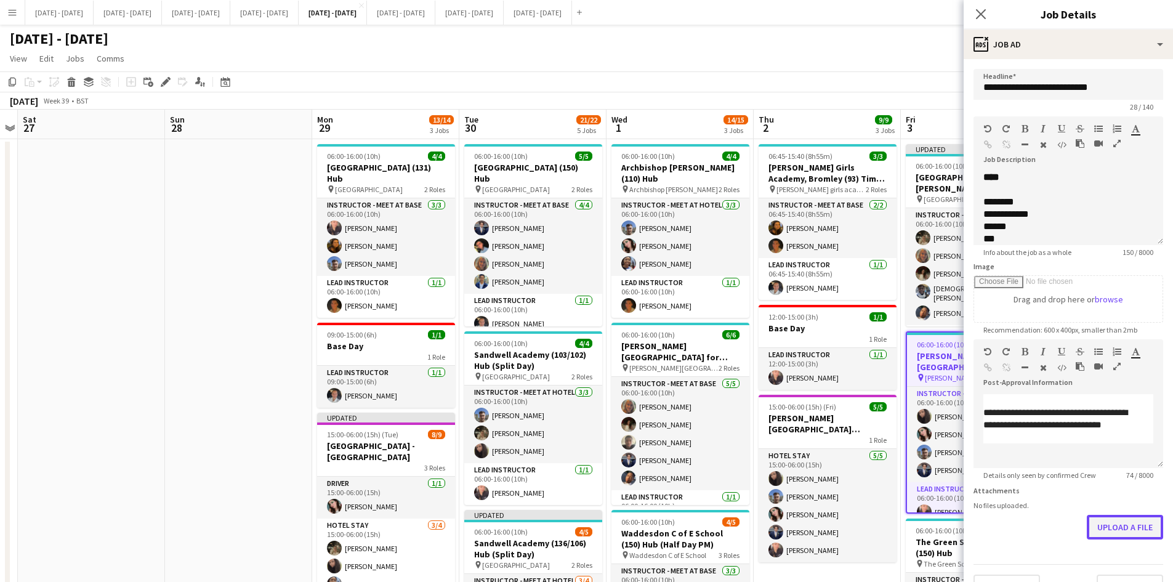
click at [1101, 560] on form "**********" at bounding box center [1068, 334] width 209 height 530
click at [1109, 530] on button "Upload a file" at bounding box center [1125, 527] width 76 height 25
click at [981, 15] on icon at bounding box center [981, 14] width 12 height 12
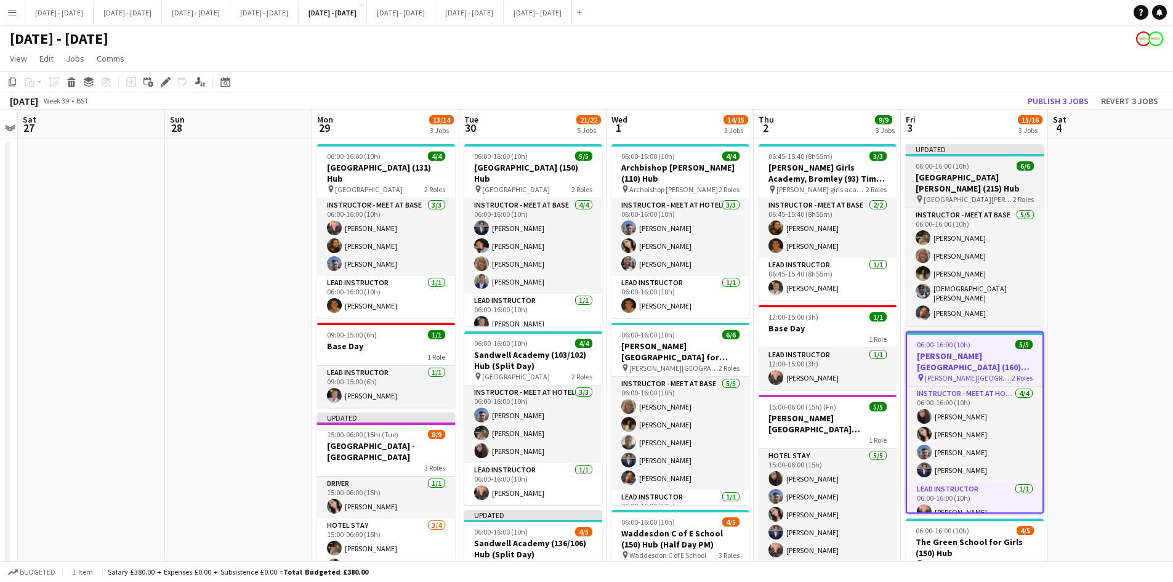
click at [990, 148] on div "Updated" at bounding box center [975, 149] width 138 height 10
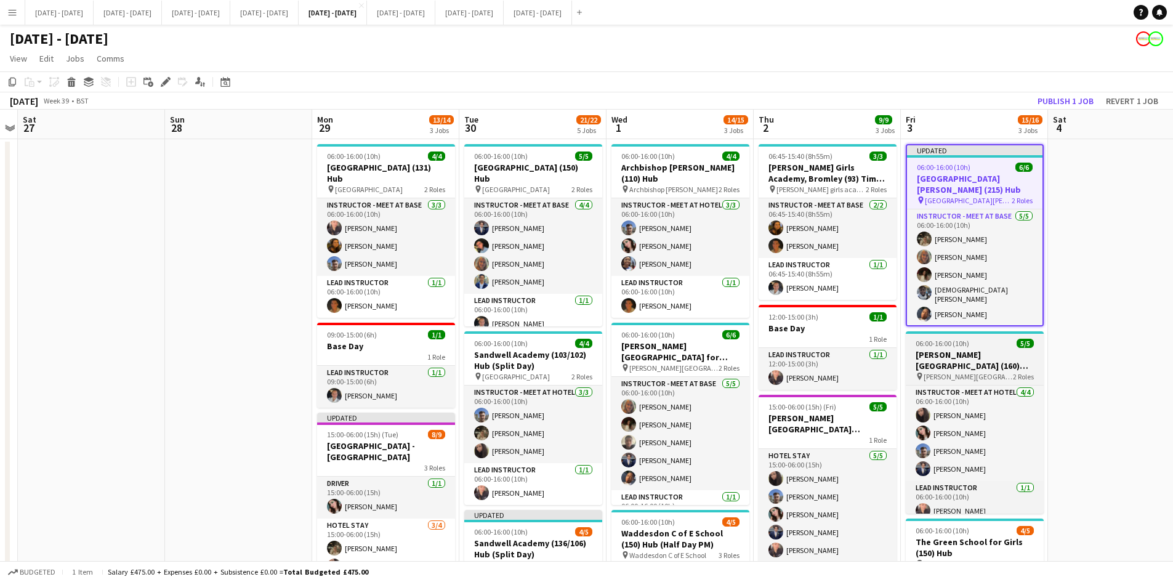
click at [990, 343] on div "06:00-16:00 (10h) 5/5" at bounding box center [975, 343] width 138 height 9
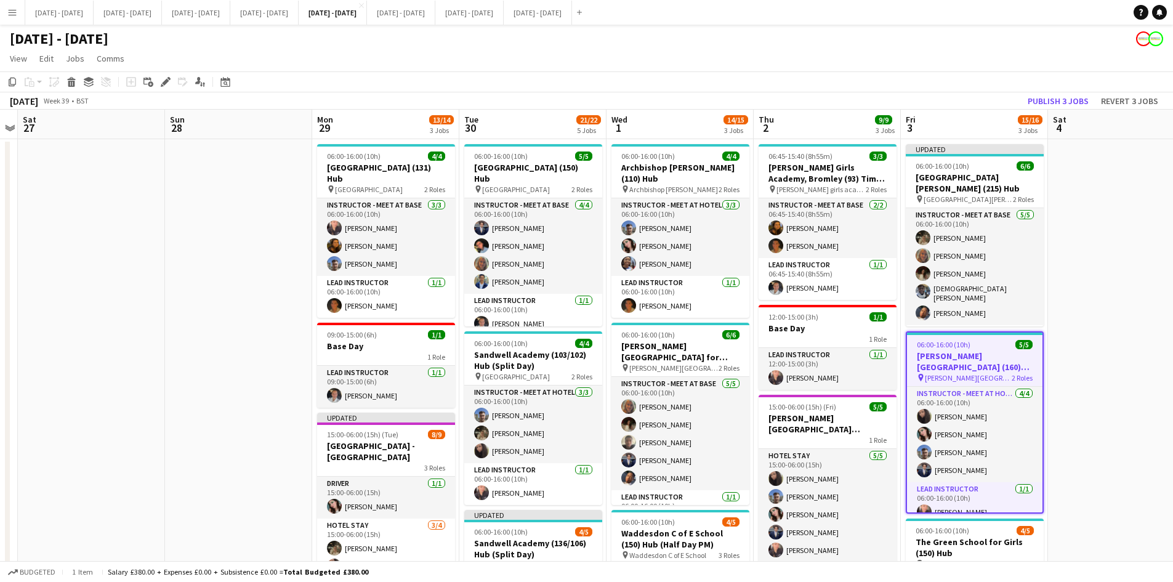
click at [985, 346] on div "06:00-16:00 (10h) 5/5" at bounding box center [974, 344] width 135 height 9
click at [165, 79] on icon "Edit" at bounding box center [166, 82] width 10 height 10
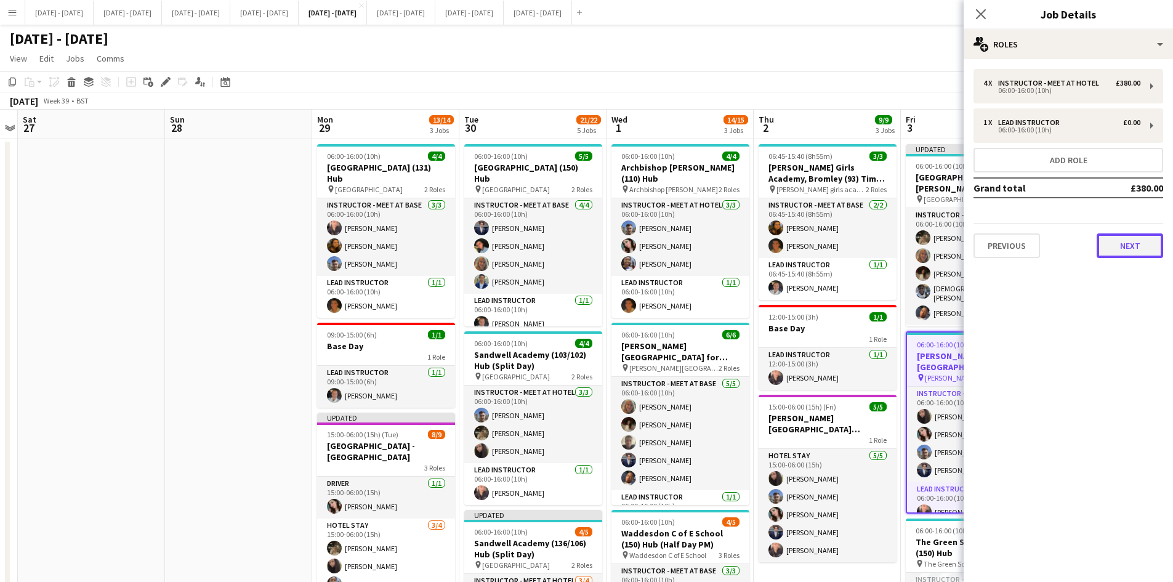
click at [1111, 247] on button "Next" at bounding box center [1130, 245] width 67 height 25
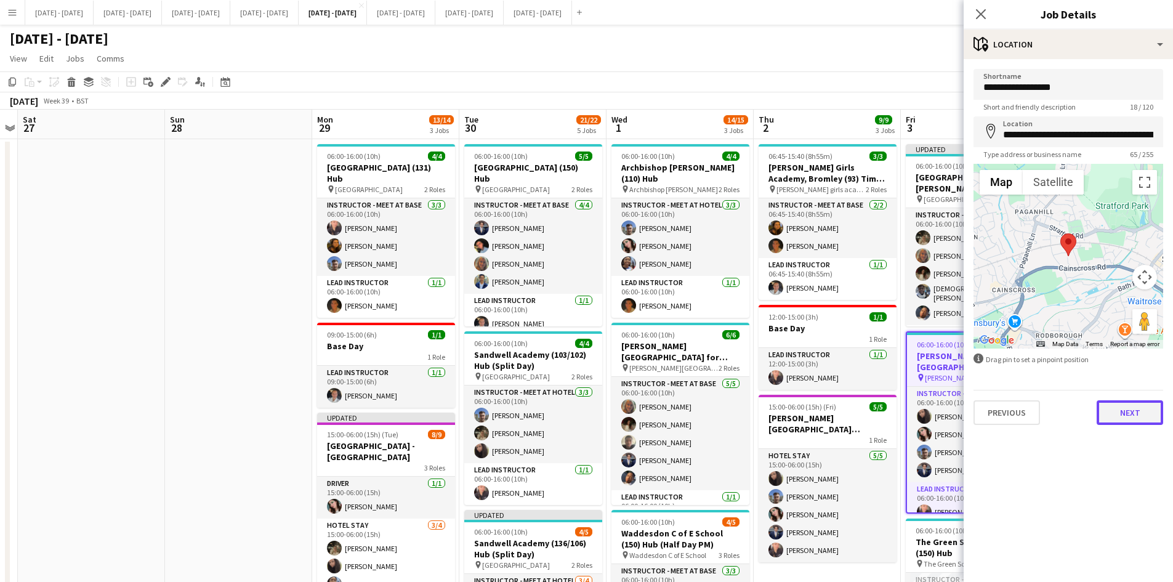
click at [1123, 413] on button "Next" at bounding box center [1130, 412] width 67 height 25
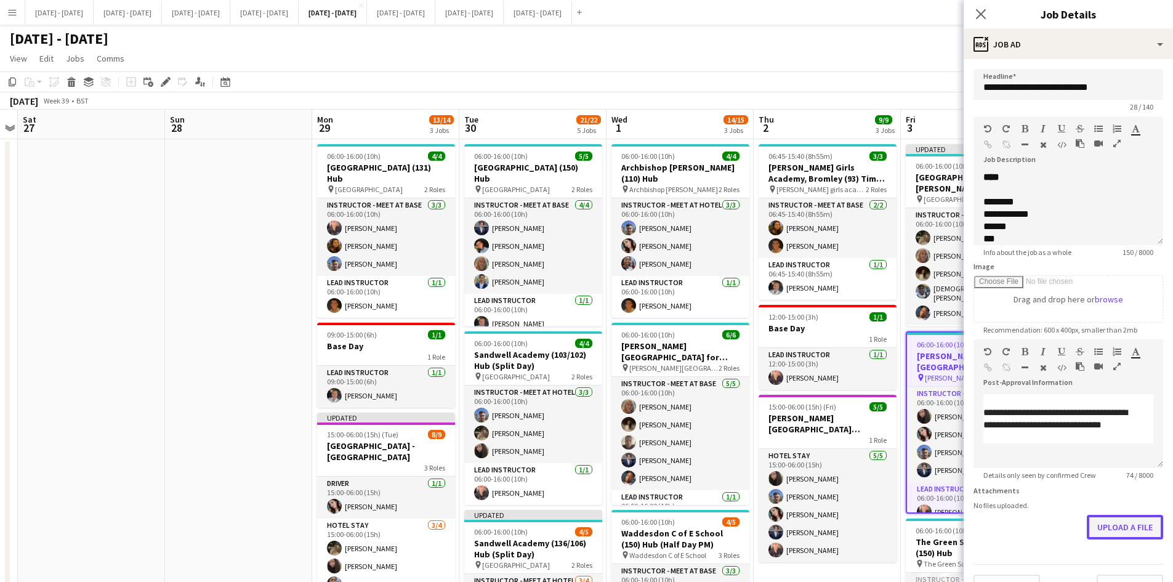
click at [1106, 567] on form "**********" at bounding box center [1068, 334] width 209 height 530
click at [1097, 529] on button "Upload a file" at bounding box center [1125, 527] width 76 height 25
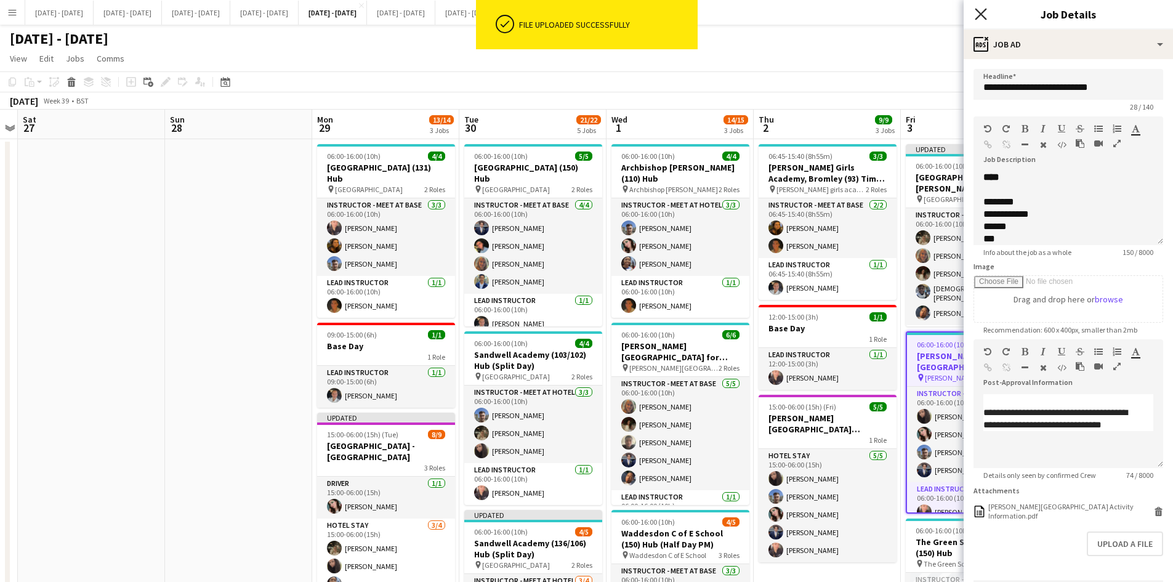
click at [978, 15] on icon "Close pop-in" at bounding box center [981, 14] width 12 height 12
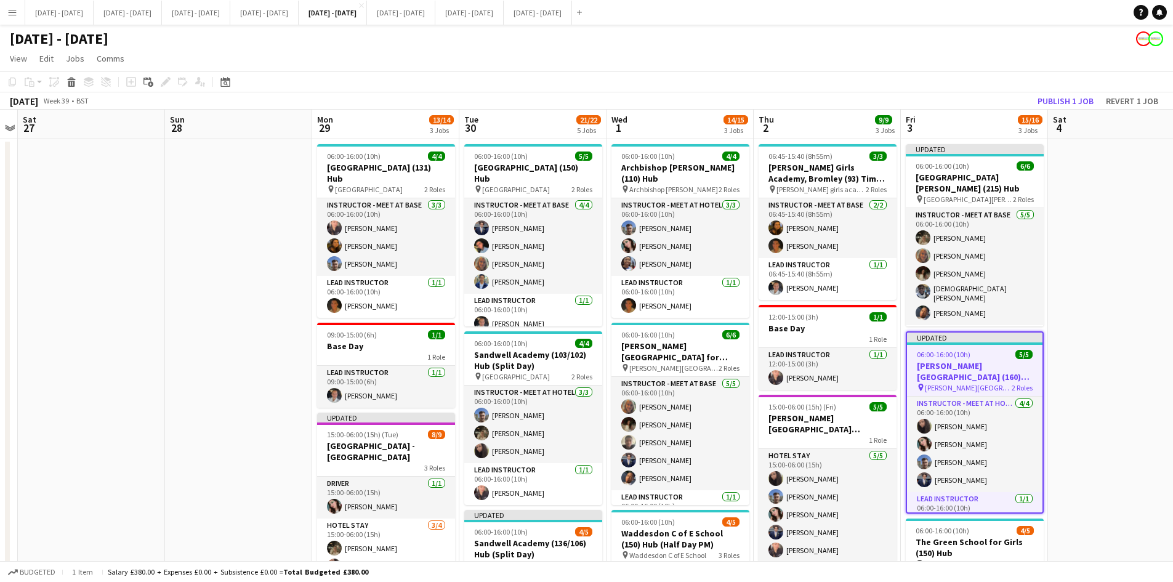
click at [991, 355] on div "06:00-16:00 (10h) 5/5" at bounding box center [974, 354] width 135 height 9
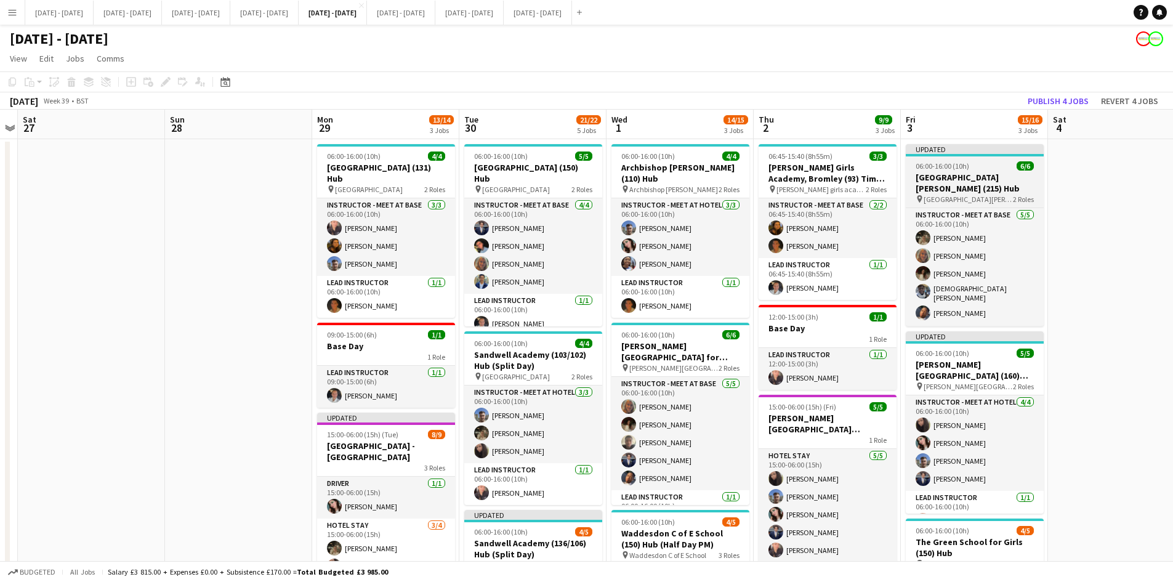
click at [981, 161] on div "06:00-16:00 (10h) 6/6" at bounding box center [975, 165] width 138 height 9
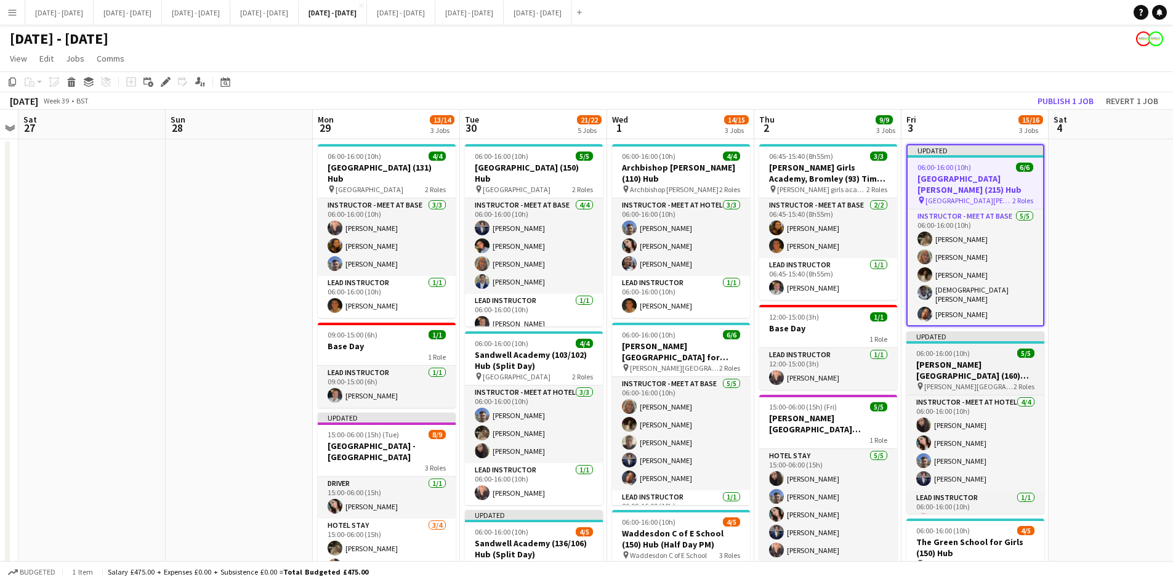
click at [987, 352] on div "06:00-16:00 (10h) 5/5" at bounding box center [976, 353] width 138 height 9
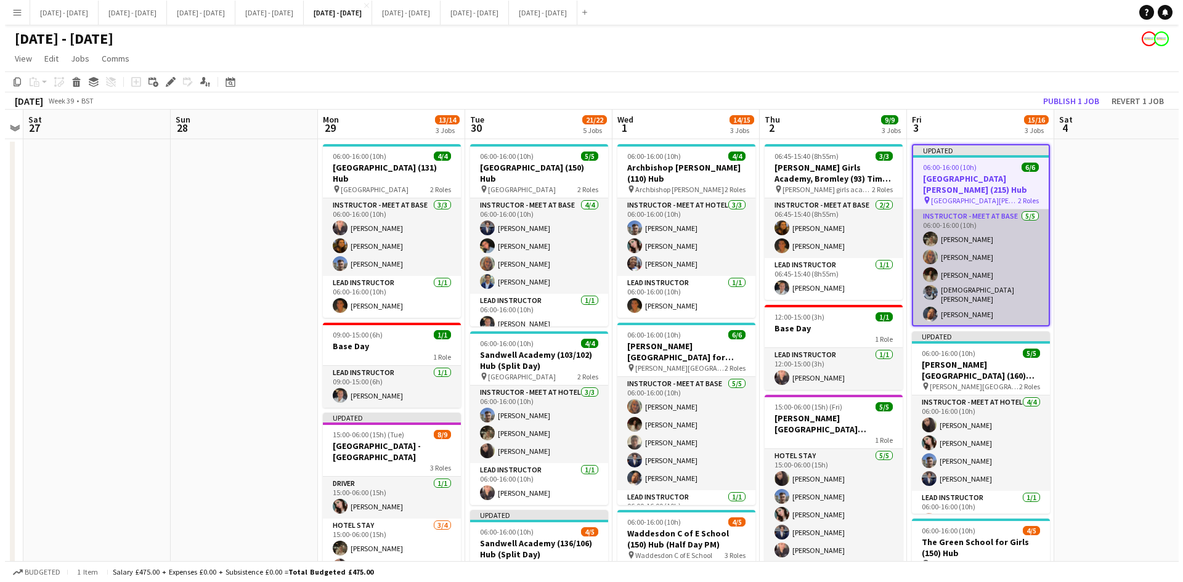
scroll to position [0, 423]
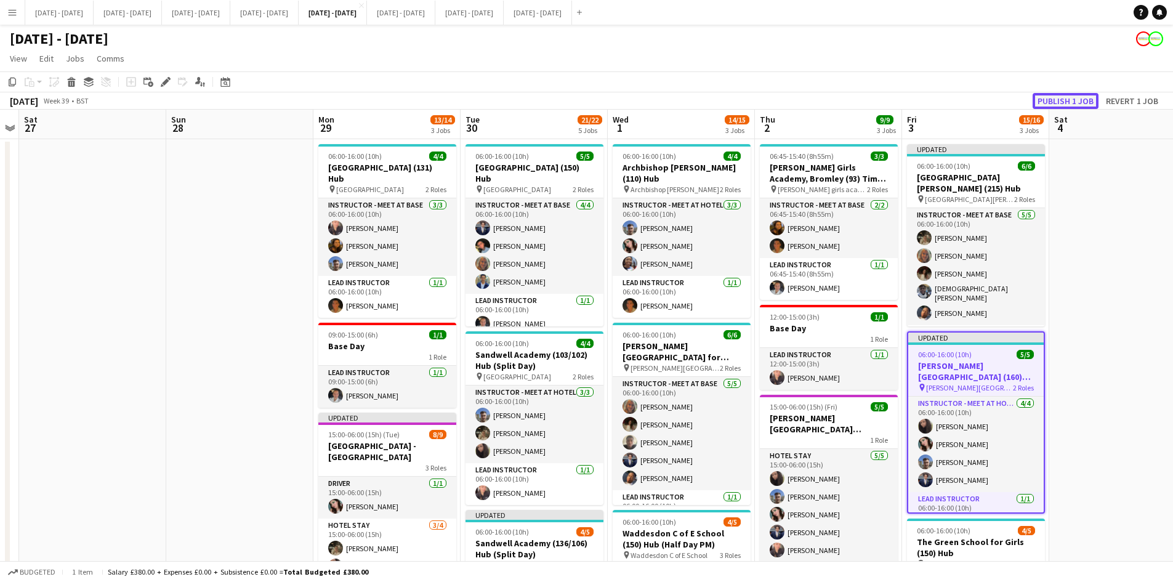
click at [1046, 100] on button "Publish 1 job" at bounding box center [1066, 101] width 66 height 16
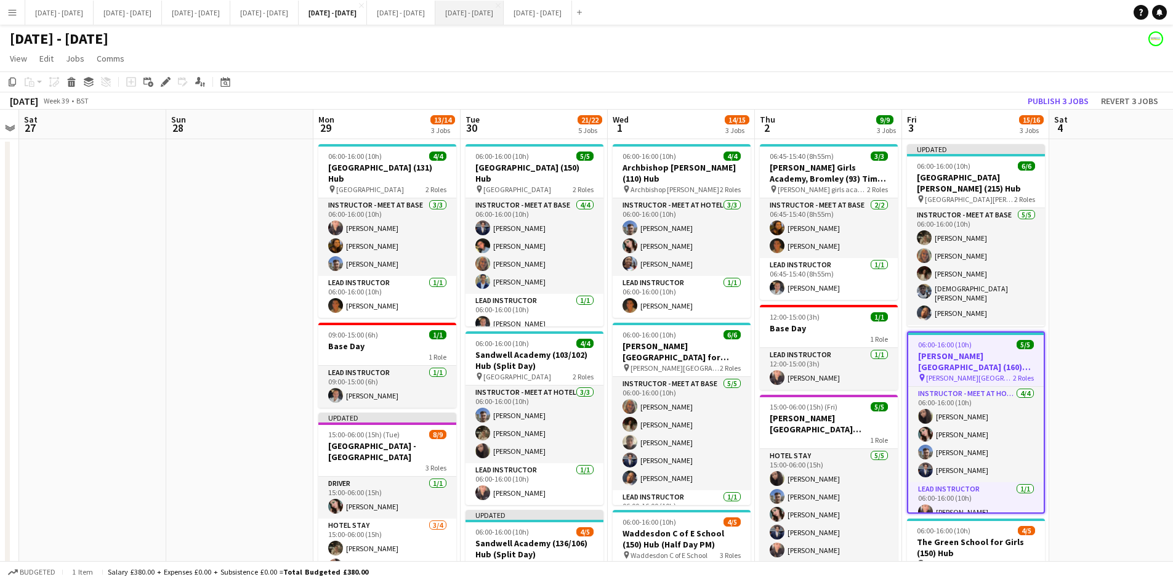
click at [504, 13] on button "[DATE] - [DATE] Close" at bounding box center [469, 13] width 68 height 24
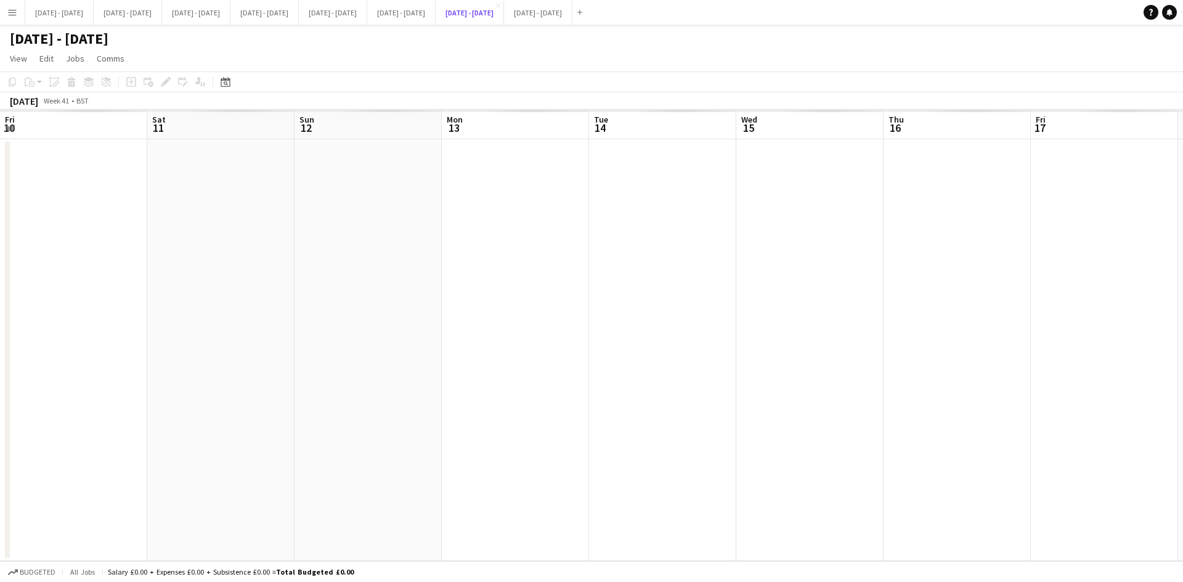
scroll to position [0, 334]
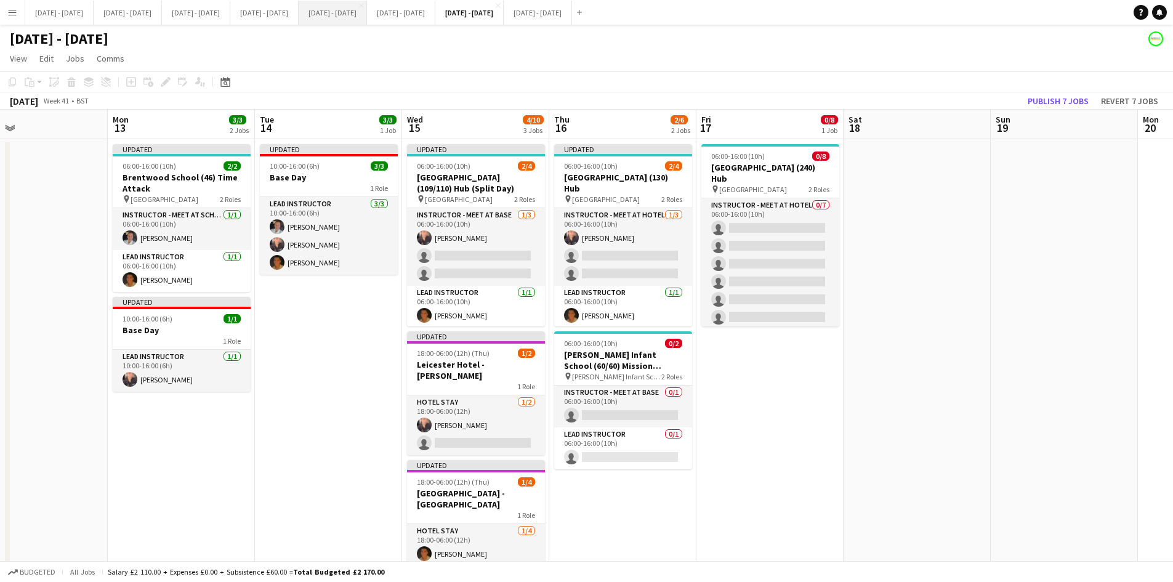
click at [367, 12] on button "[DATE] - [DATE] Close" at bounding box center [333, 13] width 68 height 24
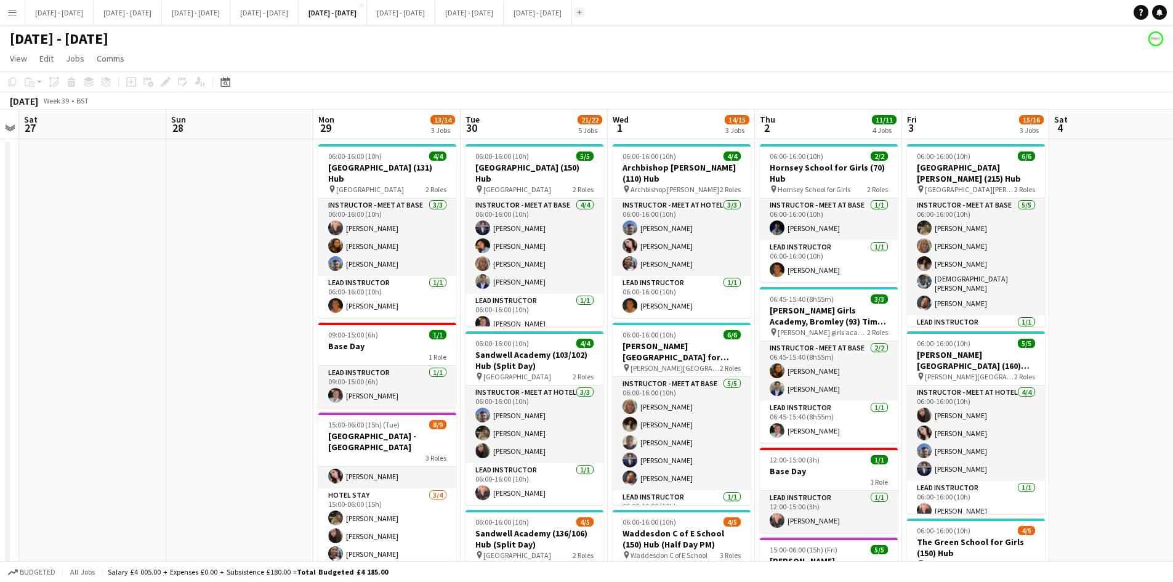
click at [582, 11] on app-icon "Add" at bounding box center [579, 12] width 5 height 5
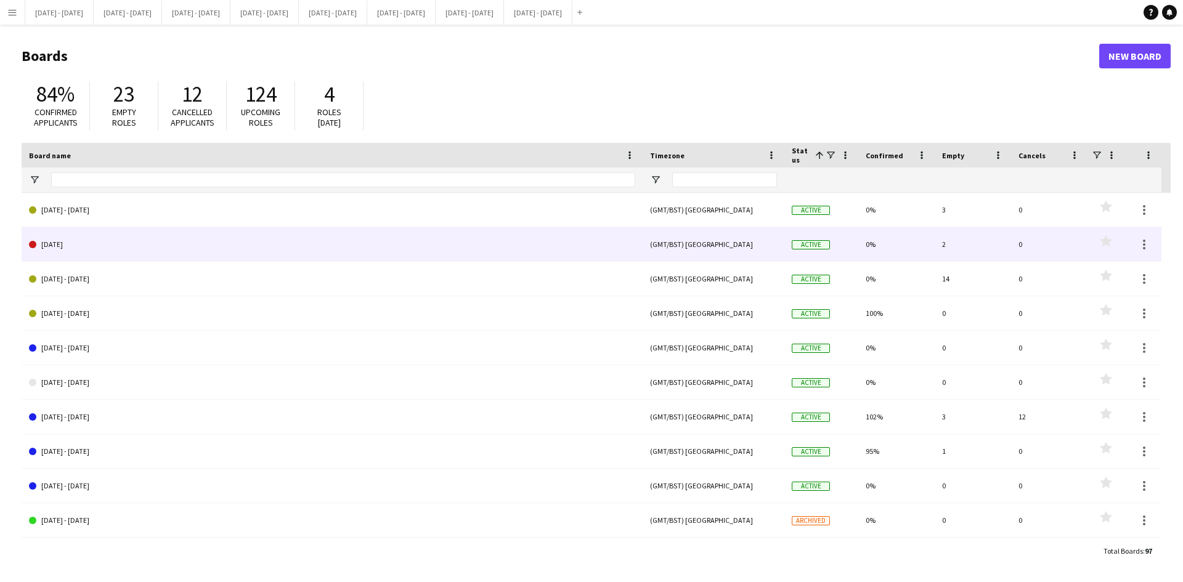
click at [78, 243] on link "[DATE]" at bounding box center [332, 244] width 606 height 34
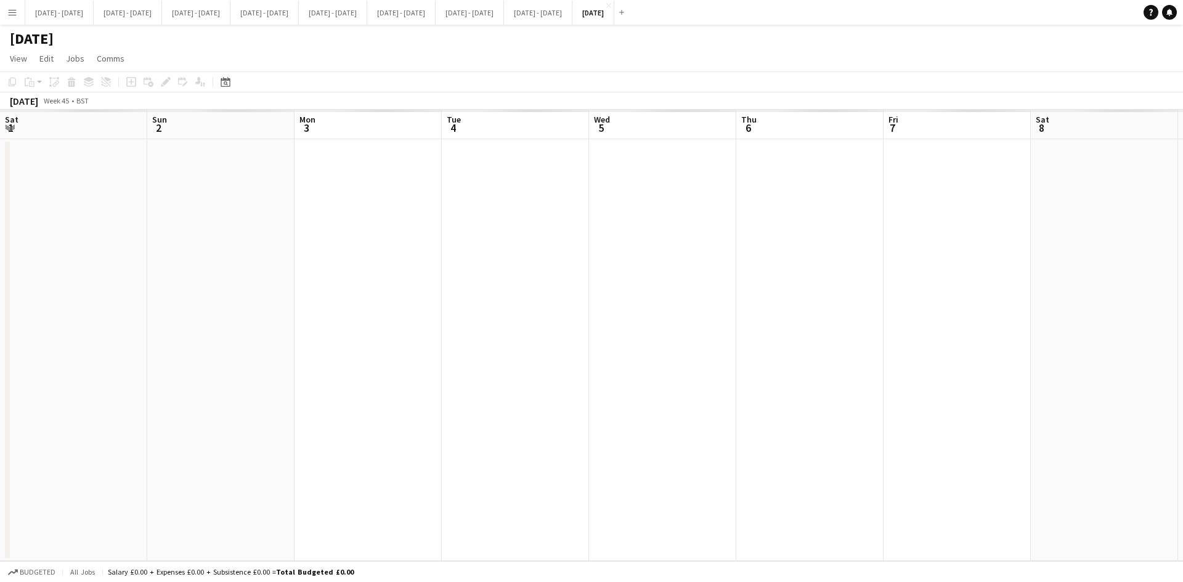
scroll to position [0, 424]
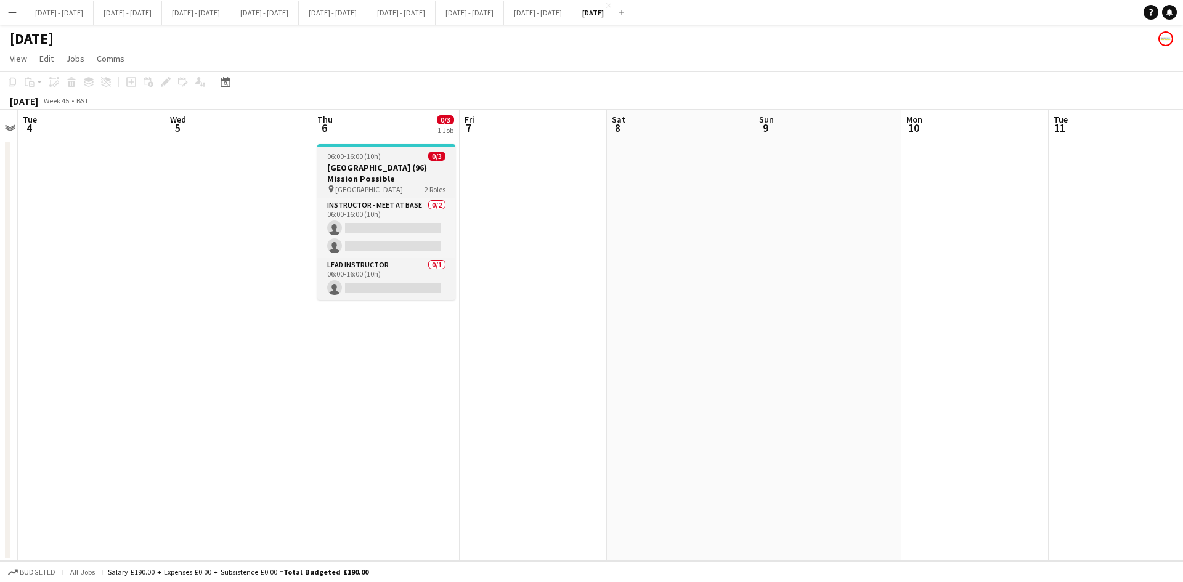
click at [410, 157] on div "06:00-16:00 (10h) 0/3" at bounding box center [386, 156] width 138 height 9
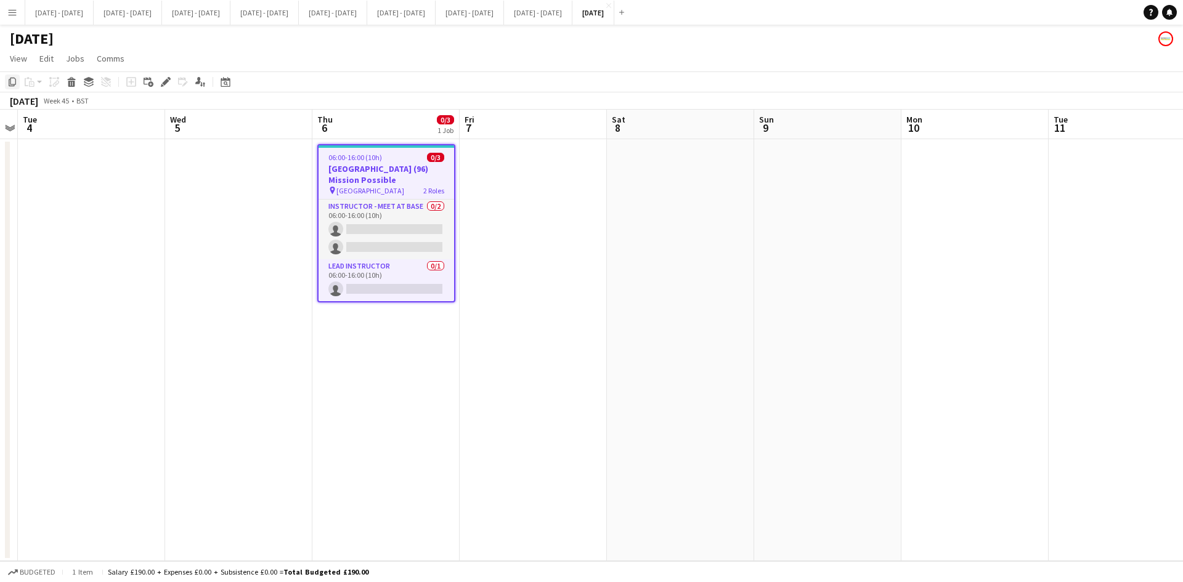
click at [8, 81] on icon "Copy" at bounding box center [12, 82] width 10 height 10
click at [535, 187] on app-date-cell at bounding box center [532, 350] width 147 height 422
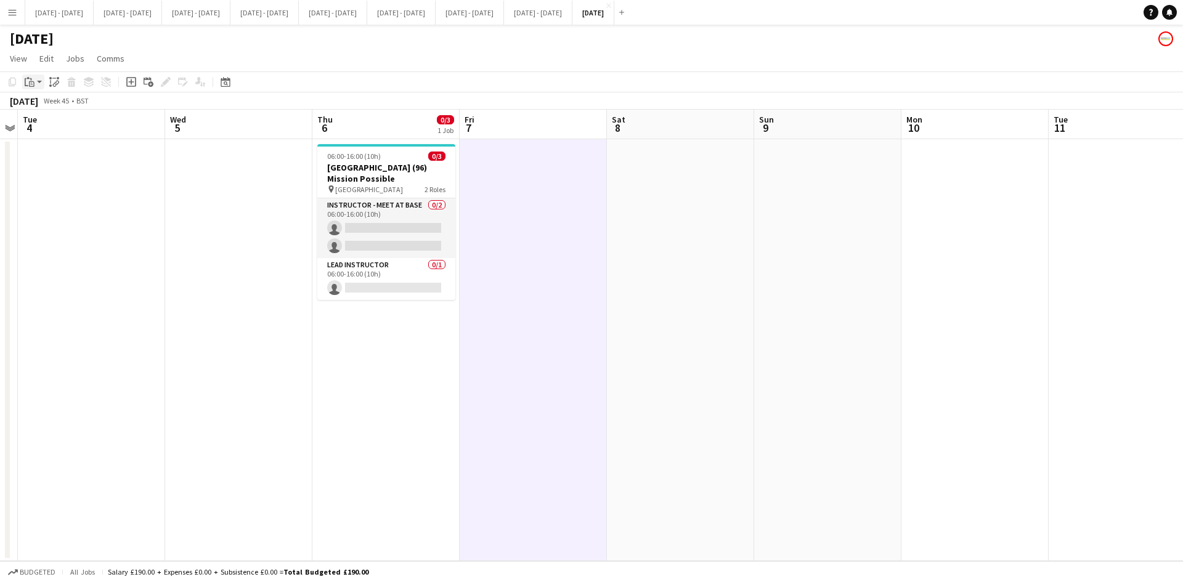
click at [30, 83] on icon at bounding box center [32, 84] width 6 height 6
click at [40, 107] on link "Paste Ctrl+V" at bounding box center [91, 105] width 116 height 11
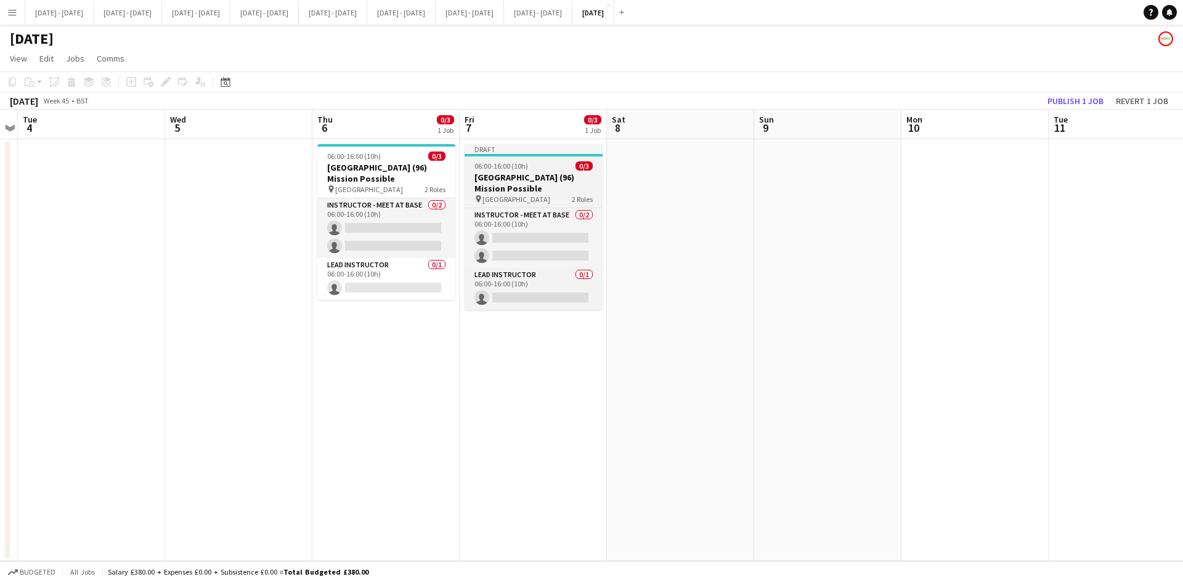
click at [542, 177] on h3 "[GEOGRAPHIC_DATA] (96) Mission Possible" at bounding box center [533, 183] width 138 height 22
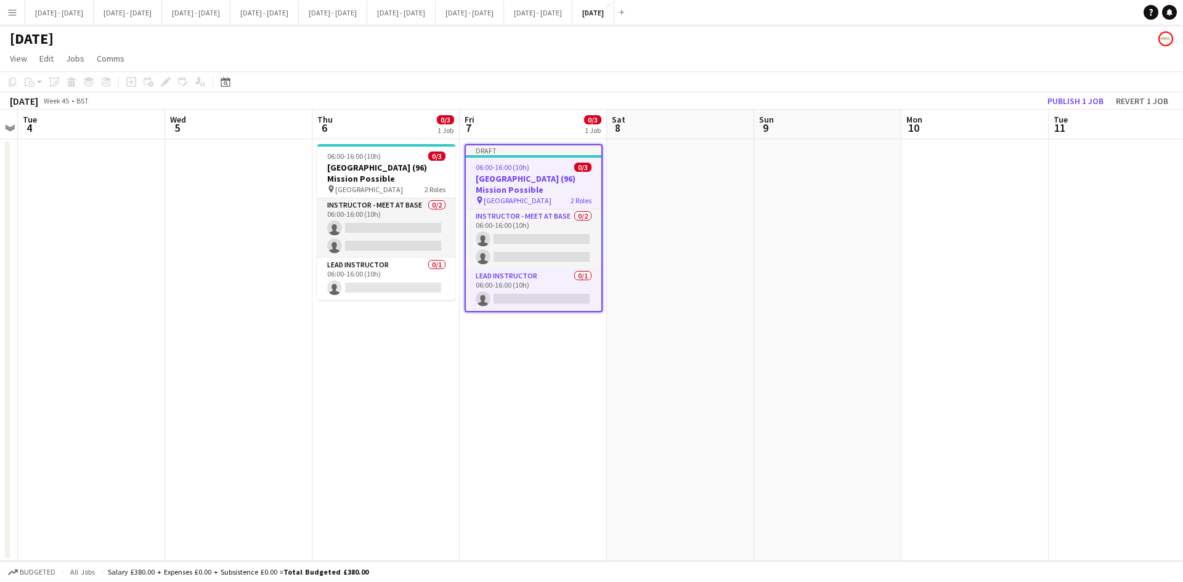
click at [542, 177] on h3 "[GEOGRAPHIC_DATA] (96) Mission Possible" at bounding box center [533, 184] width 135 height 22
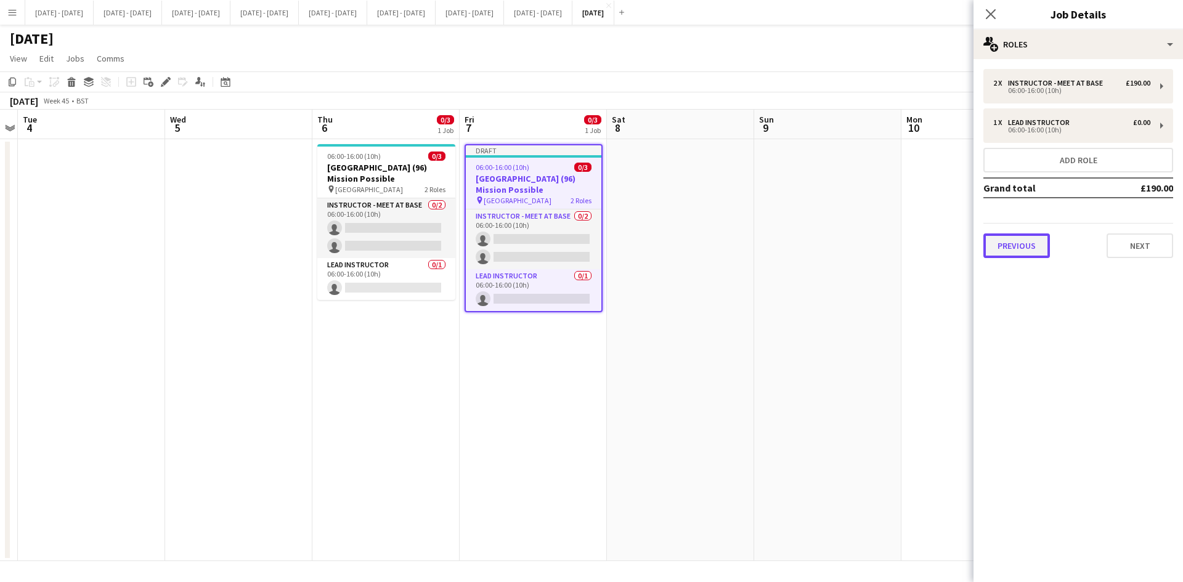
click at [1011, 243] on button "Previous" at bounding box center [1016, 245] width 67 height 25
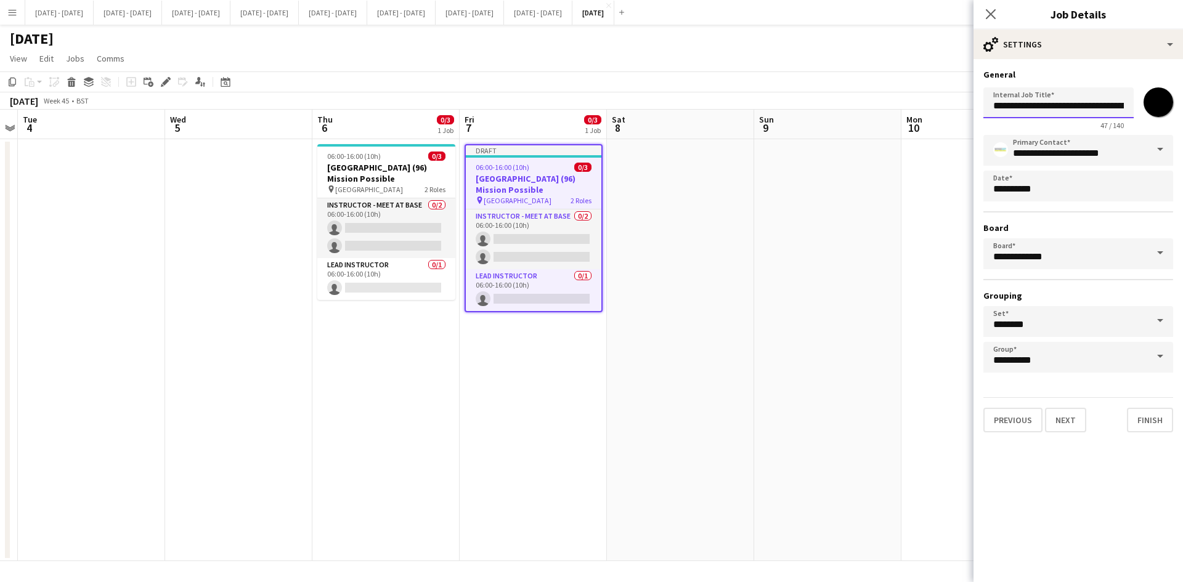
click at [1014, 107] on input "**********" at bounding box center [1058, 102] width 150 height 31
click at [1027, 104] on input "**********" at bounding box center [1058, 102] width 150 height 31
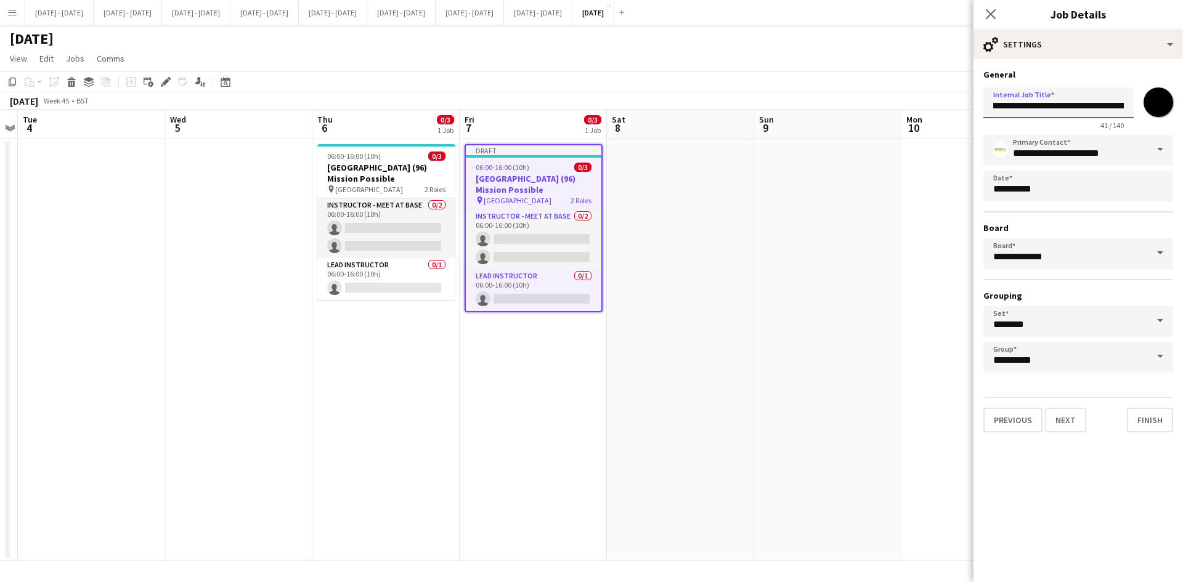
scroll to position [0, 12]
type input "**********"
click at [1061, 419] on button "Next" at bounding box center [1065, 420] width 41 height 25
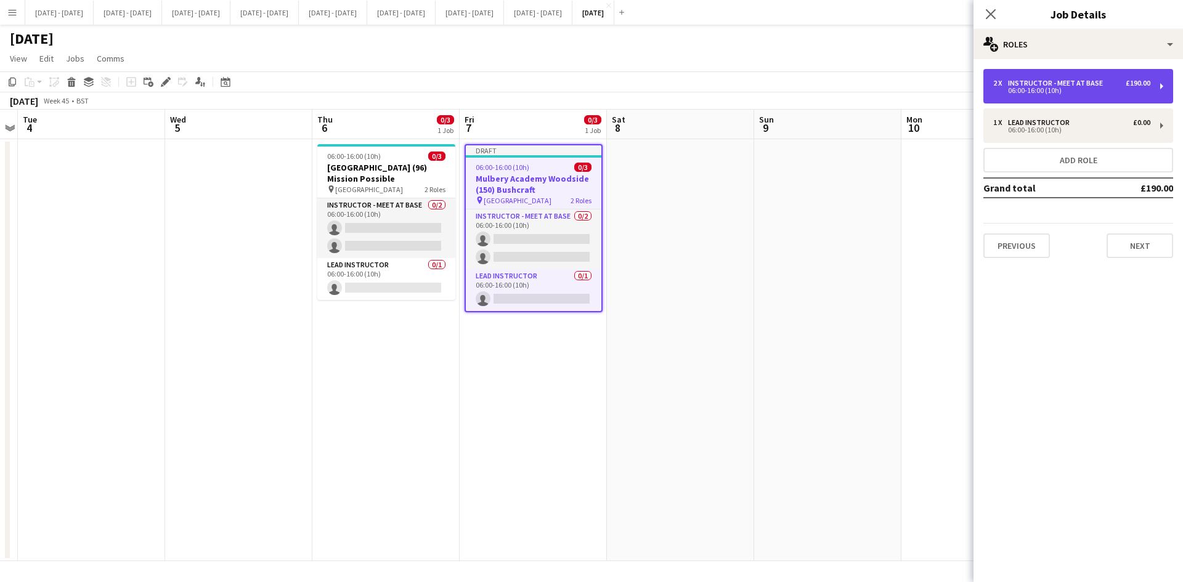
click at [1022, 83] on div "Instructor - Meet at Base" at bounding box center [1058, 83] width 100 height 9
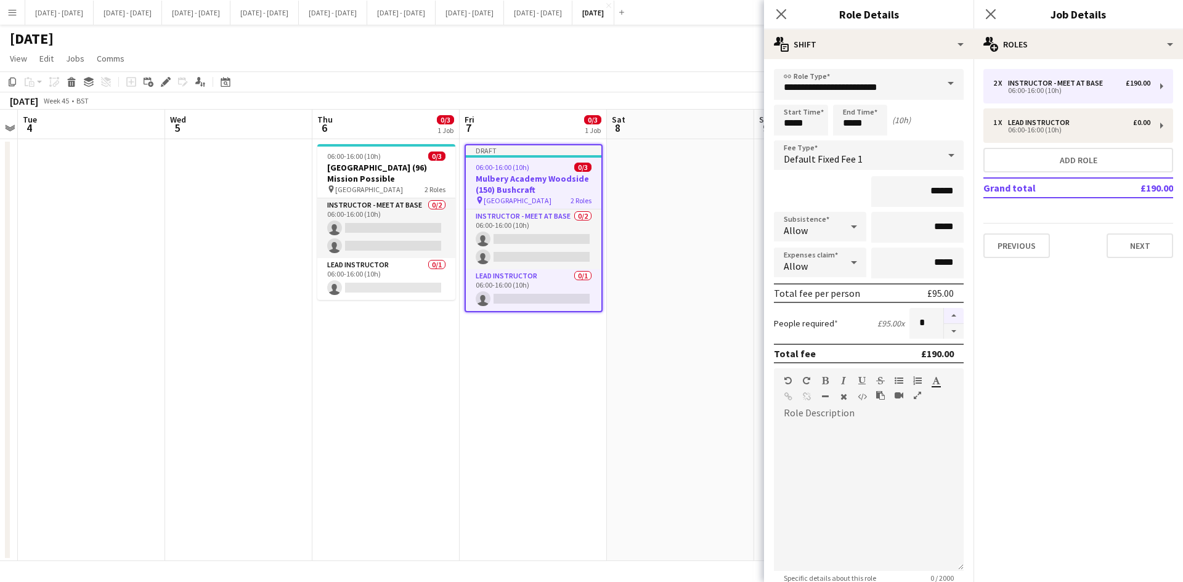
click at [944, 313] on button "button" at bounding box center [954, 316] width 20 height 16
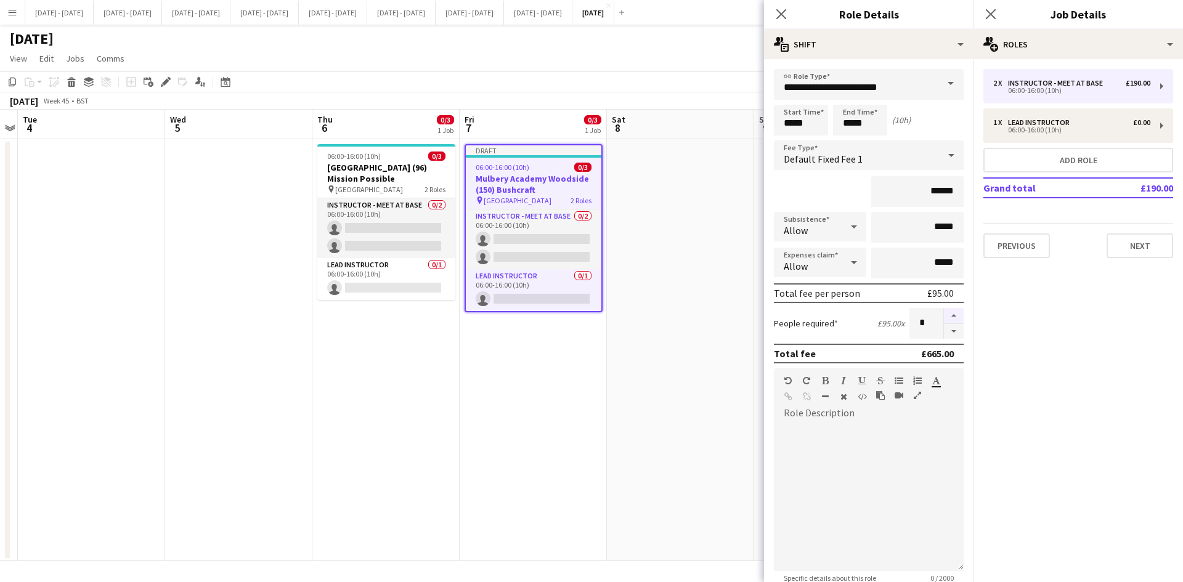
click at [944, 313] on button "button" at bounding box center [954, 316] width 20 height 16
type input "*"
click at [780, 13] on icon at bounding box center [781, 14] width 12 height 12
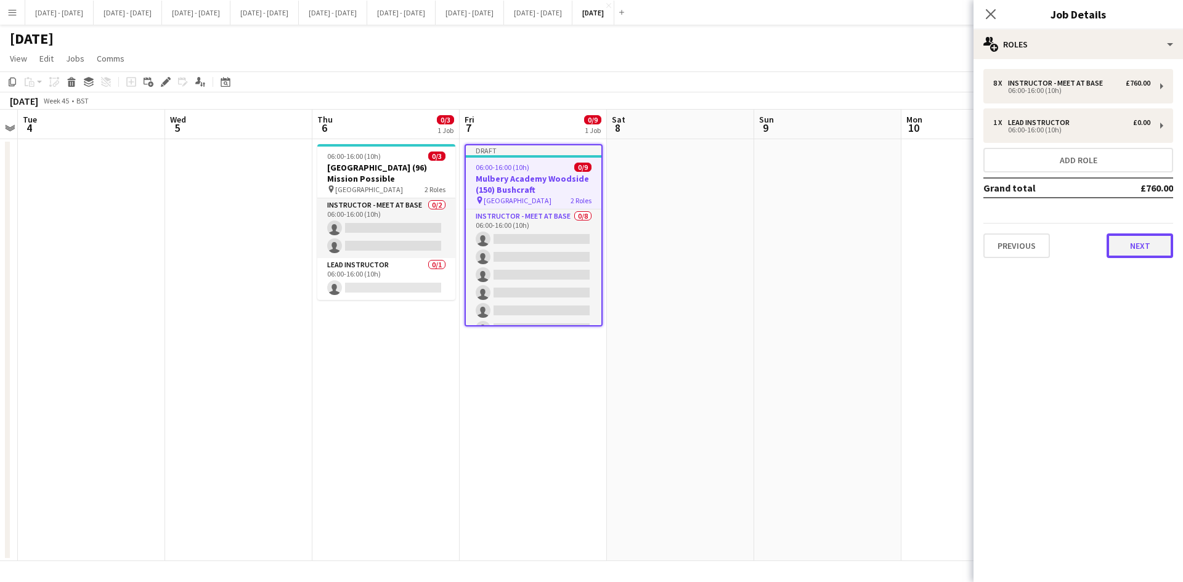
click at [1140, 257] on button "Next" at bounding box center [1139, 245] width 67 height 25
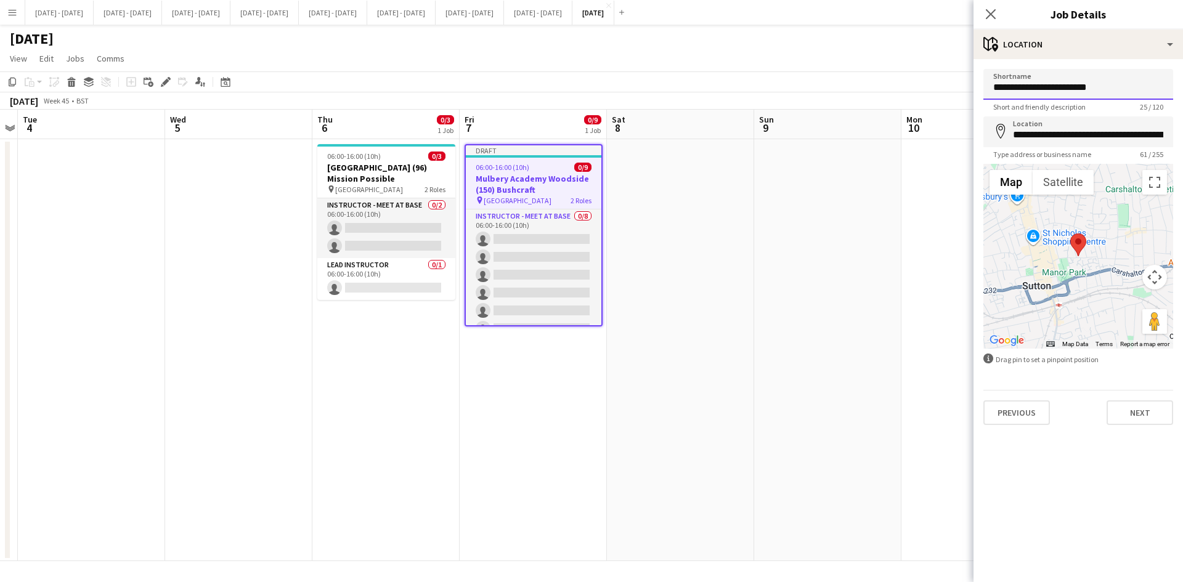
click at [1060, 96] on input "**********" at bounding box center [1078, 84] width 190 height 31
click at [1054, 90] on input "**********" at bounding box center [1078, 84] width 190 height 31
type input "**********"
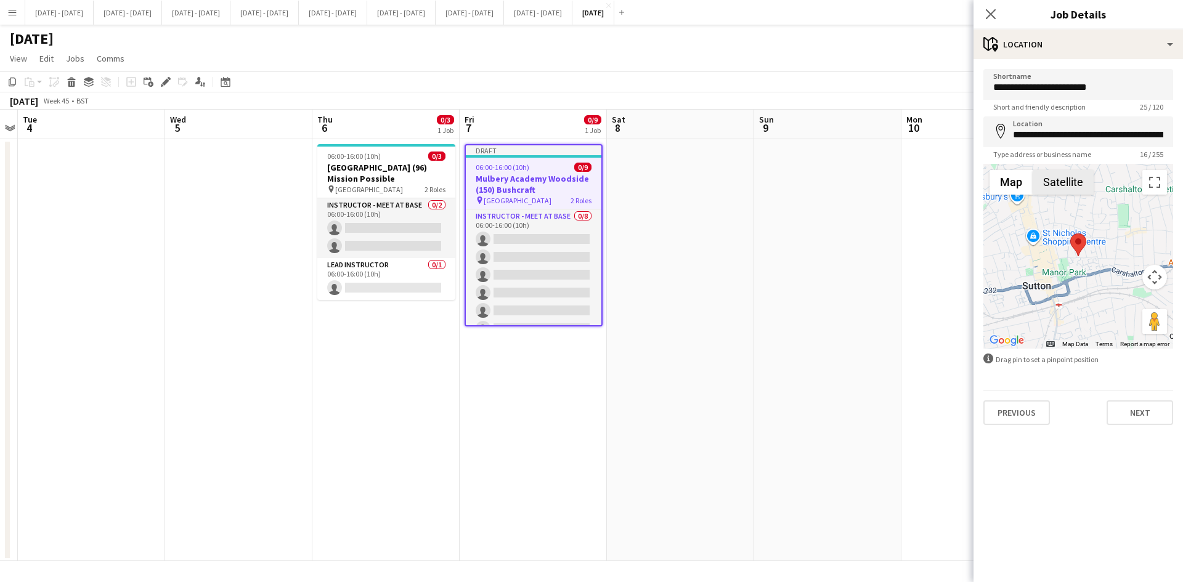
type input "**********"
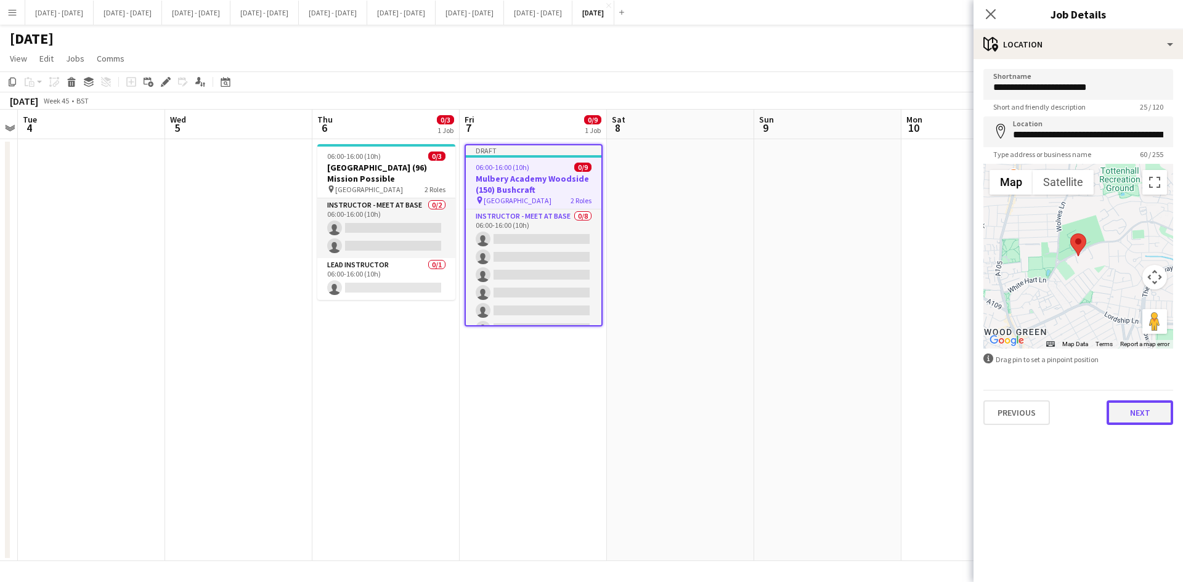
click at [1150, 416] on button "Next" at bounding box center [1139, 412] width 67 height 25
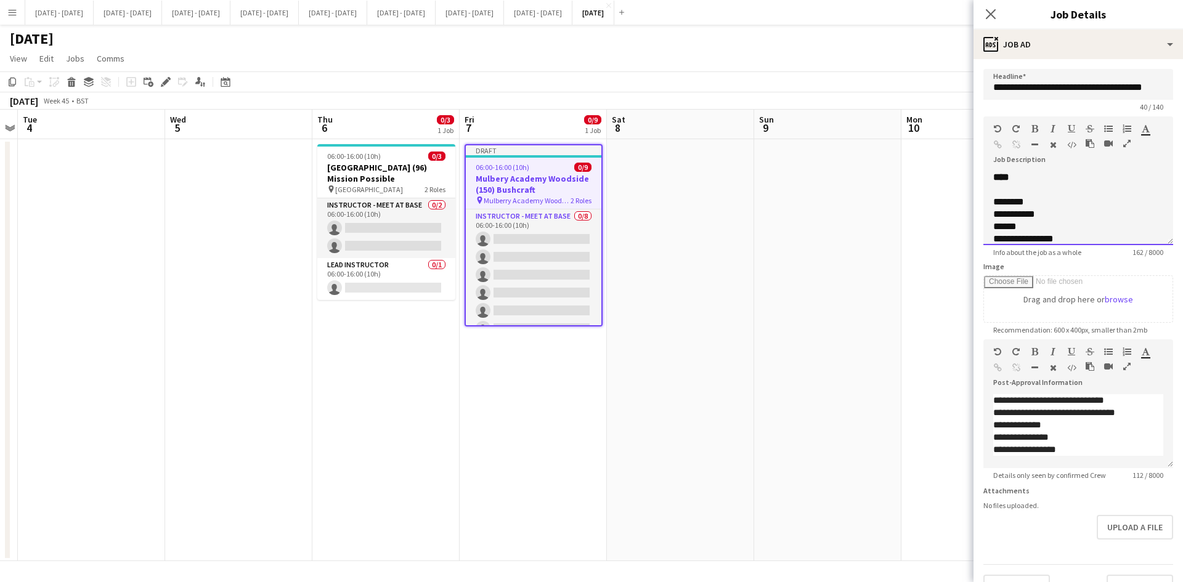
click at [1001, 214] on span "**********" at bounding box center [1014, 213] width 42 height 9
click at [1017, 225] on div "******" at bounding box center [1069, 226] width 152 height 12
click at [1052, 236] on div "**********" at bounding box center [1069, 239] width 152 height 12
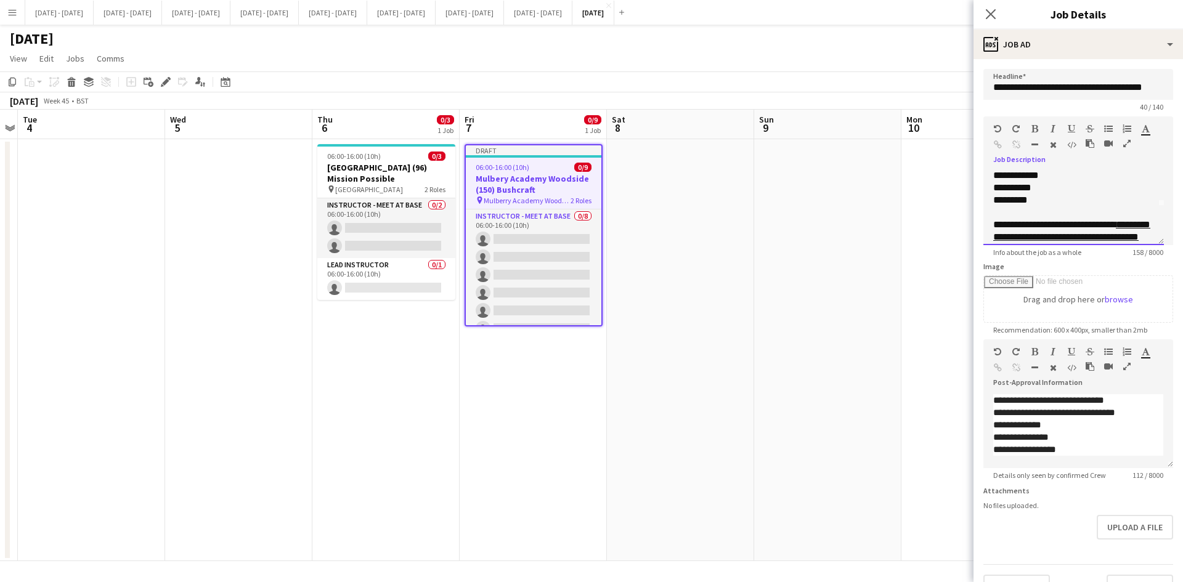
scroll to position [51, 0]
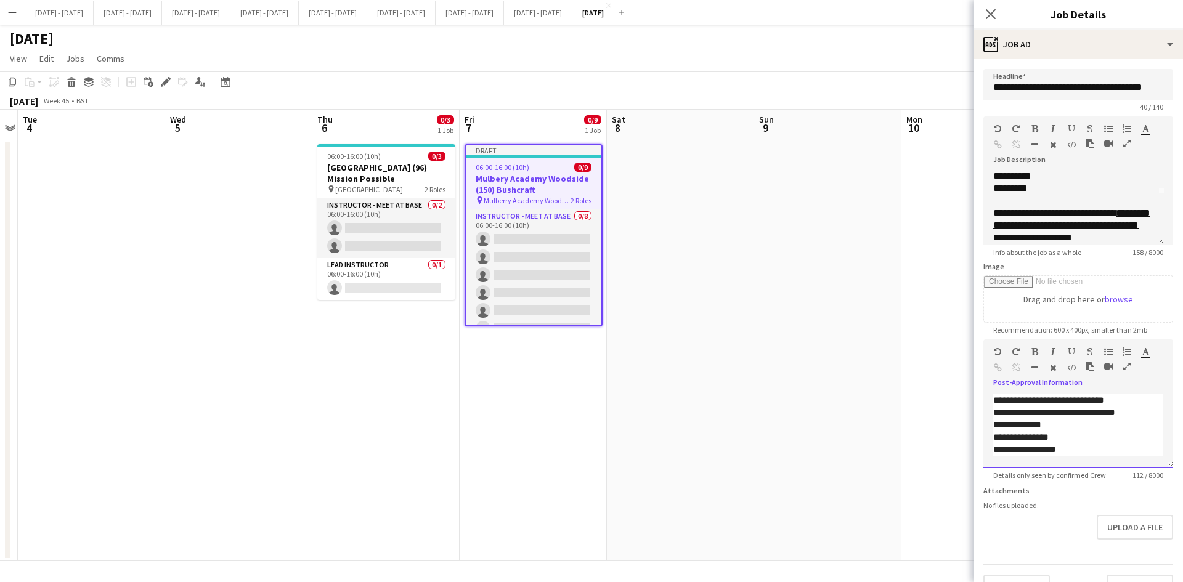
click at [1024, 413] on span "**********" at bounding box center [1054, 412] width 122 height 9
drag, startPoint x: 993, startPoint y: 402, endPoint x: 1085, endPoint y: 451, distance: 103.9
click at [1085, 451] on div "**********" at bounding box center [1078, 431] width 190 height 74
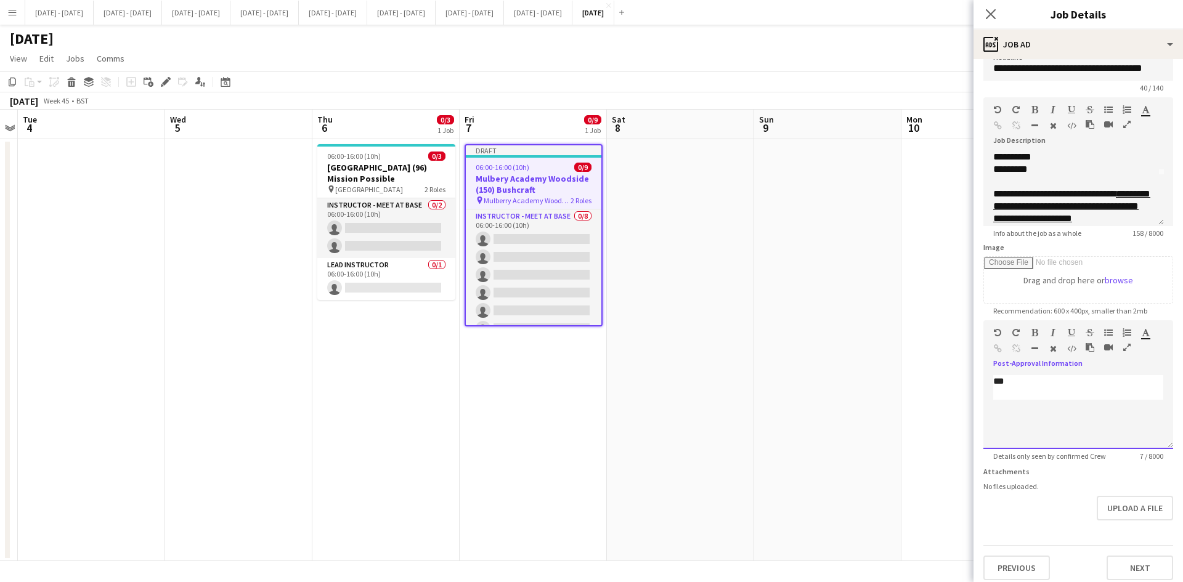
scroll to position [27, 0]
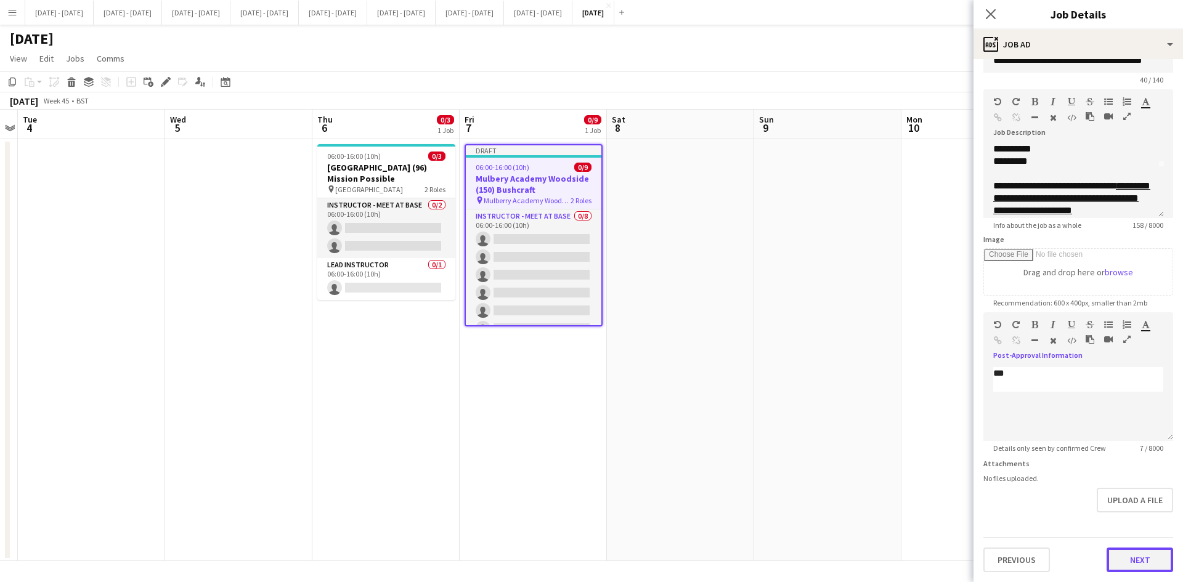
click at [1131, 559] on button "Next" at bounding box center [1139, 560] width 67 height 25
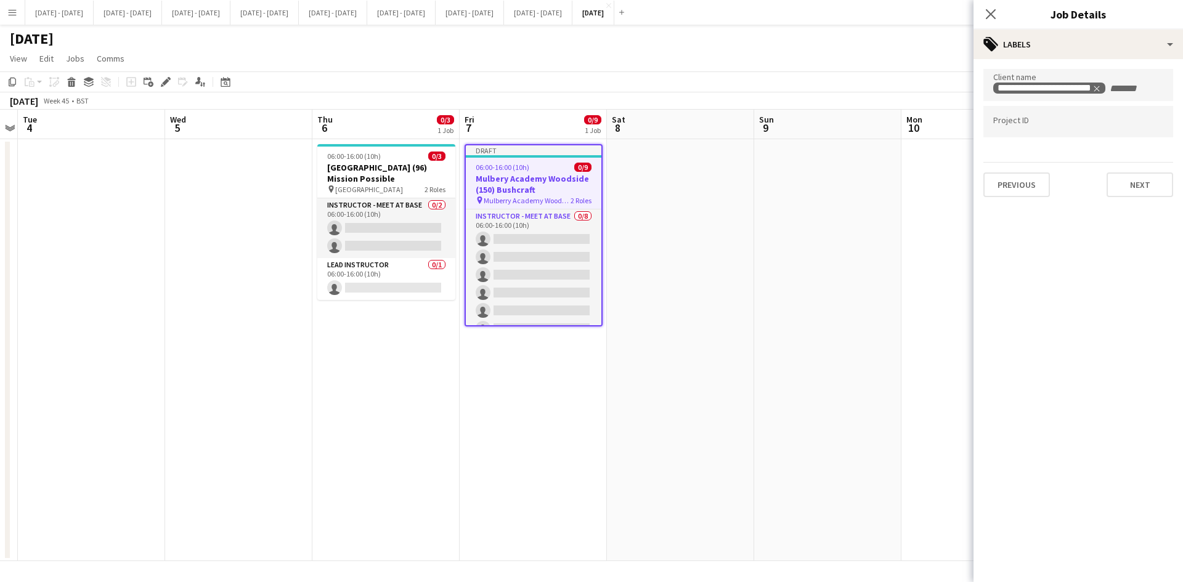
scroll to position [0, 0]
click at [1133, 87] on icon "Remove tag" at bounding box center [1133, 88] width 9 height 9
type input "********"
click at [1067, 126] on div "Mulberry Academy Woodside" at bounding box center [1078, 123] width 190 height 30
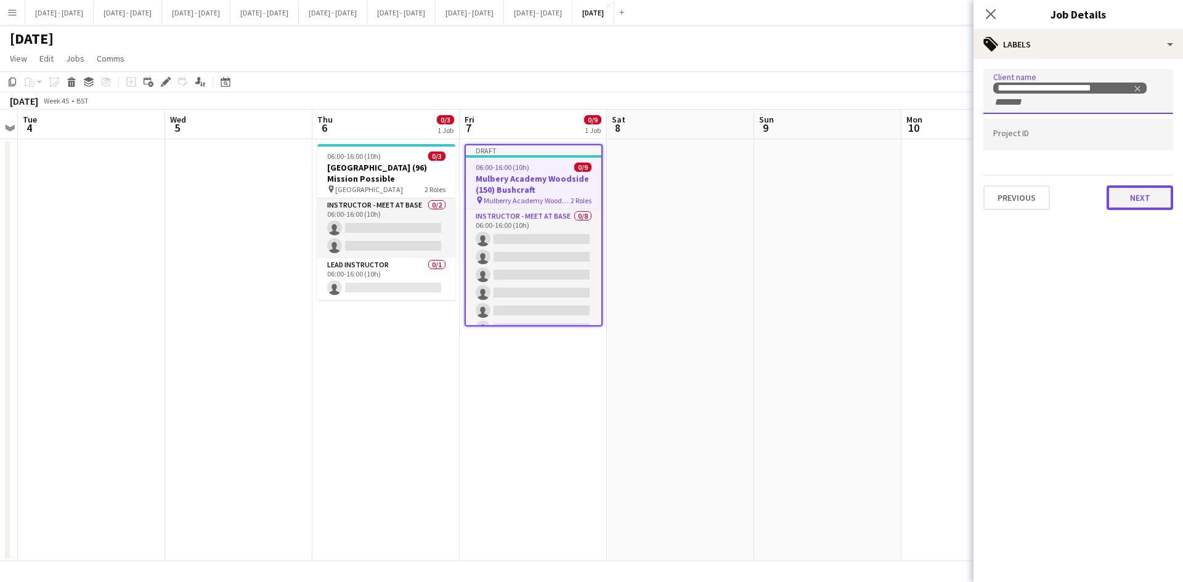
click at [1136, 201] on button "Next" at bounding box center [1139, 197] width 67 height 25
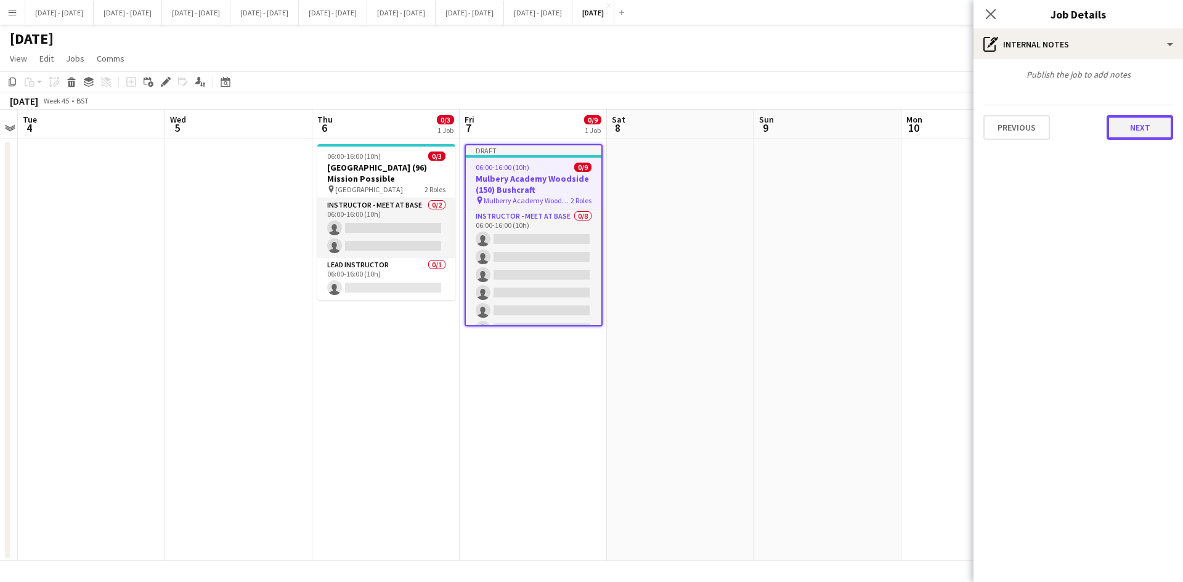
click at [1134, 127] on button "Next" at bounding box center [1139, 127] width 67 height 25
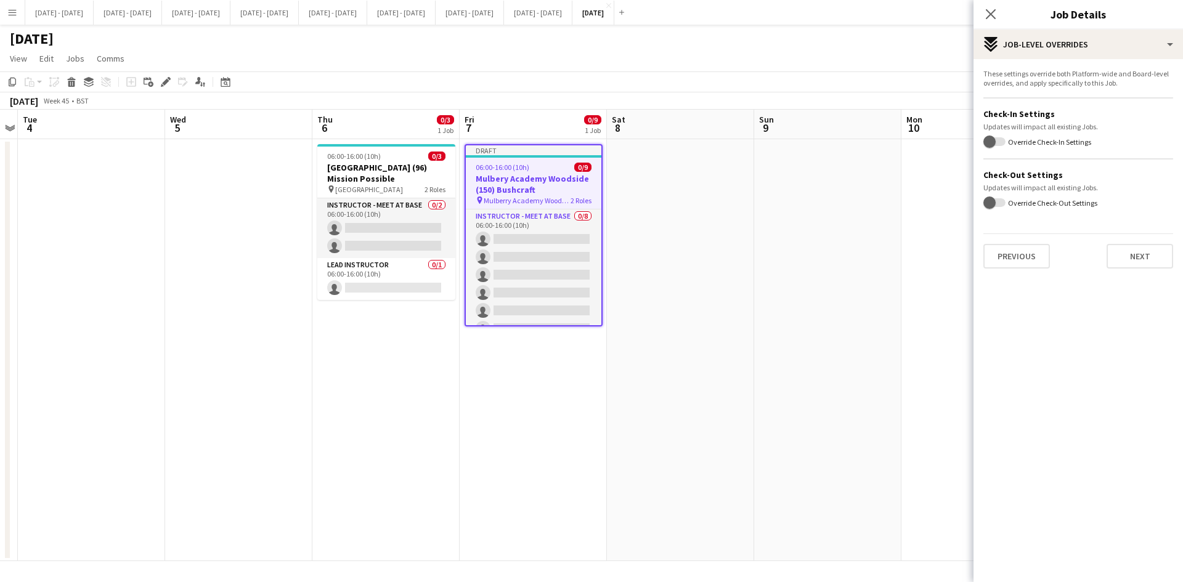
click at [993, 9] on icon "Close pop-in" at bounding box center [990, 14] width 10 height 10
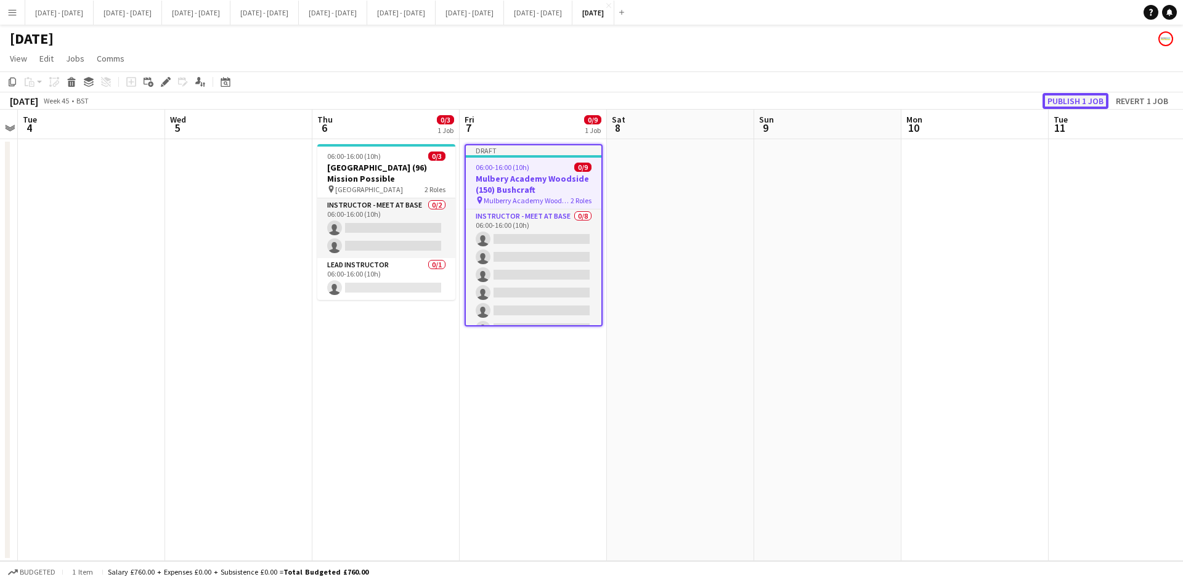
click at [1068, 99] on button "Publish 1 job" at bounding box center [1075, 101] width 66 height 16
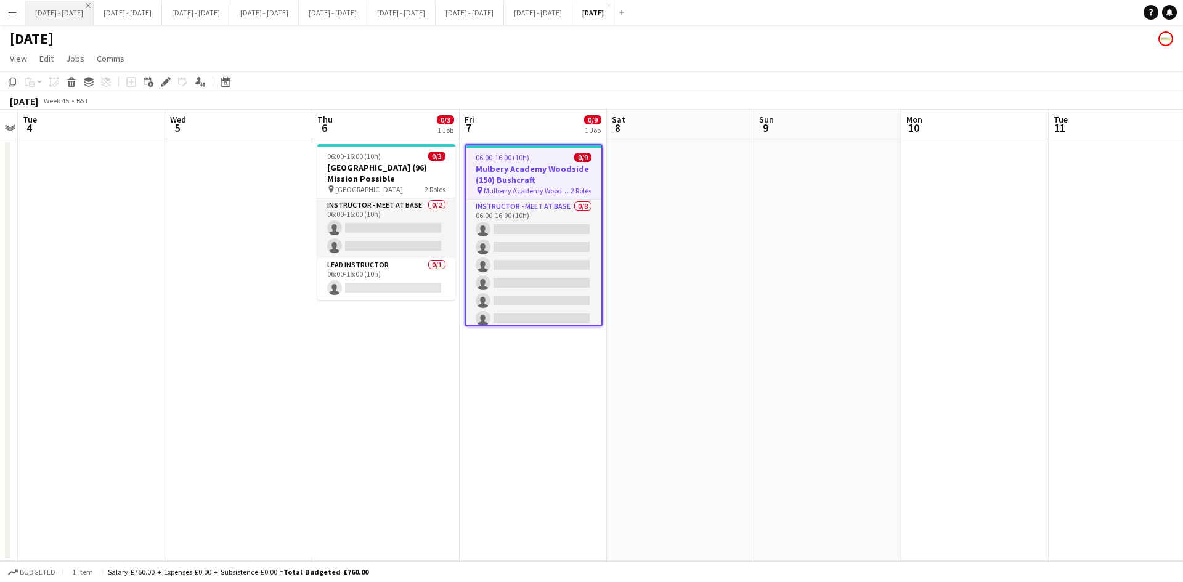
click at [91, 6] on app-icon "Close" at bounding box center [88, 5] width 5 height 5
click at [91, 4] on app-icon "Close" at bounding box center [88, 5] width 5 height 5
click at [67, 6] on button "[DATE] - [DATE] Close" at bounding box center [59, 13] width 68 height 24
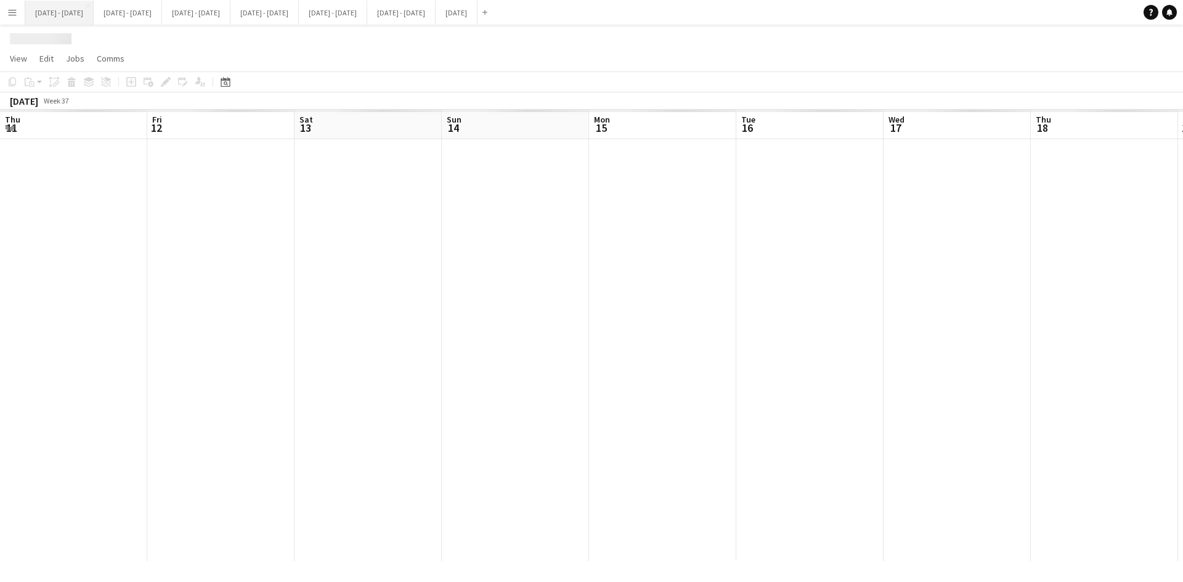
scroll to position [0, 492]
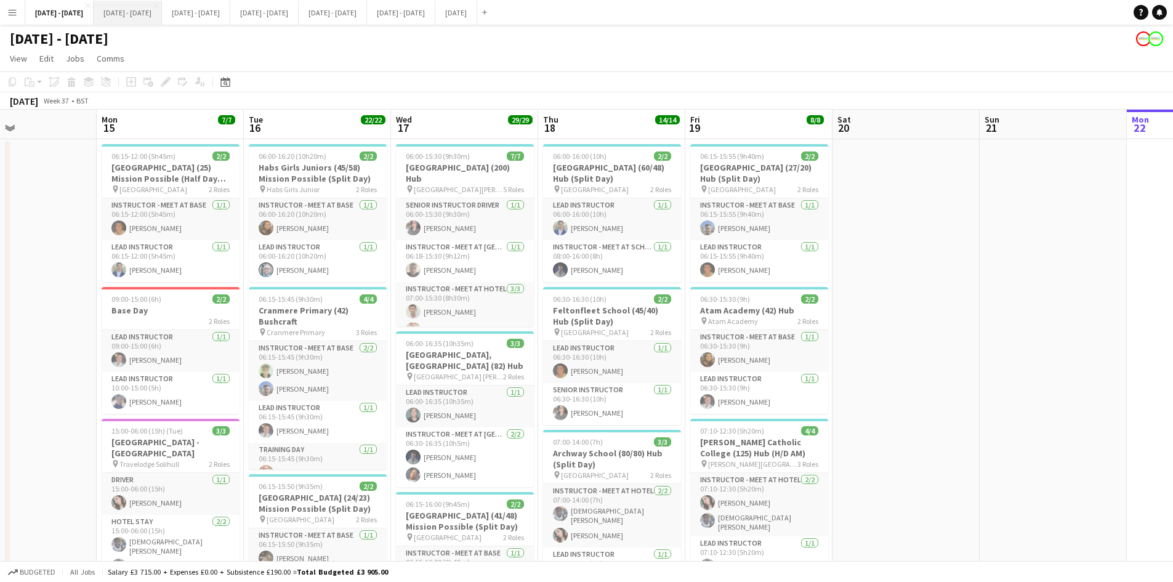
click at [150, 14] on button "[DATE] - [DATE] Close" at bounding box center [128, 13] width 68 height 24
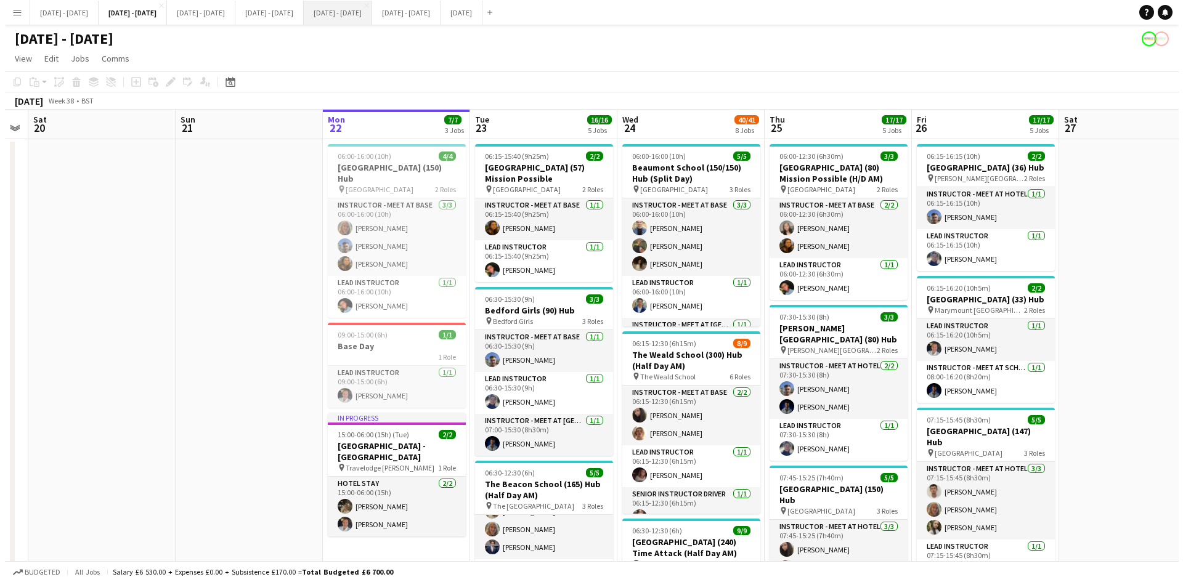
scroll to position [33, 0]
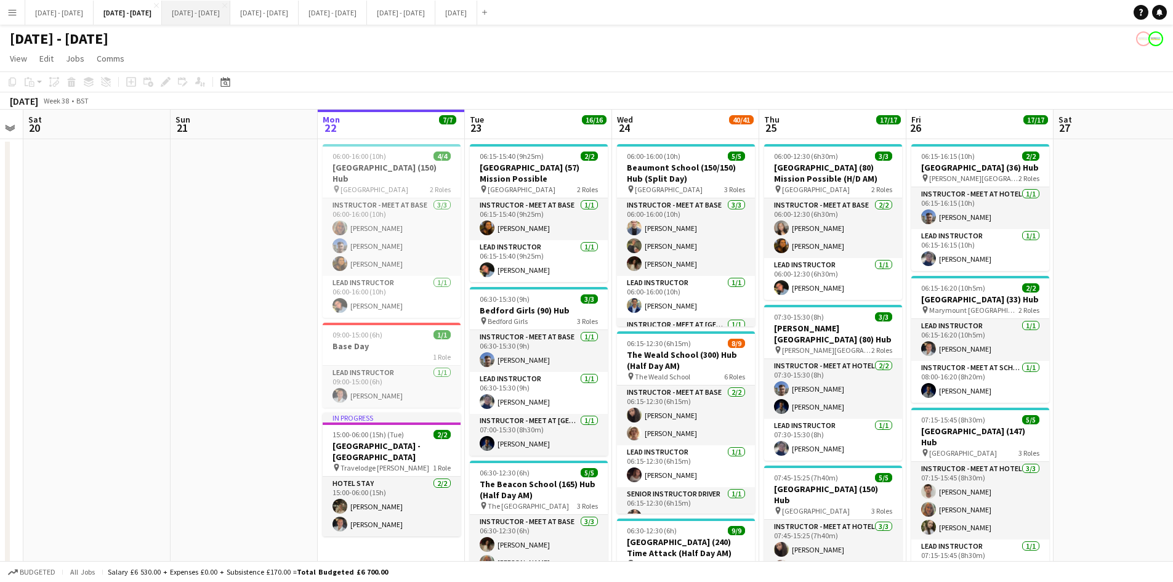
click at [230, 9] on button "[DATE] - [DATE] Close" at bounding box center [196, 13] width 68 height 24
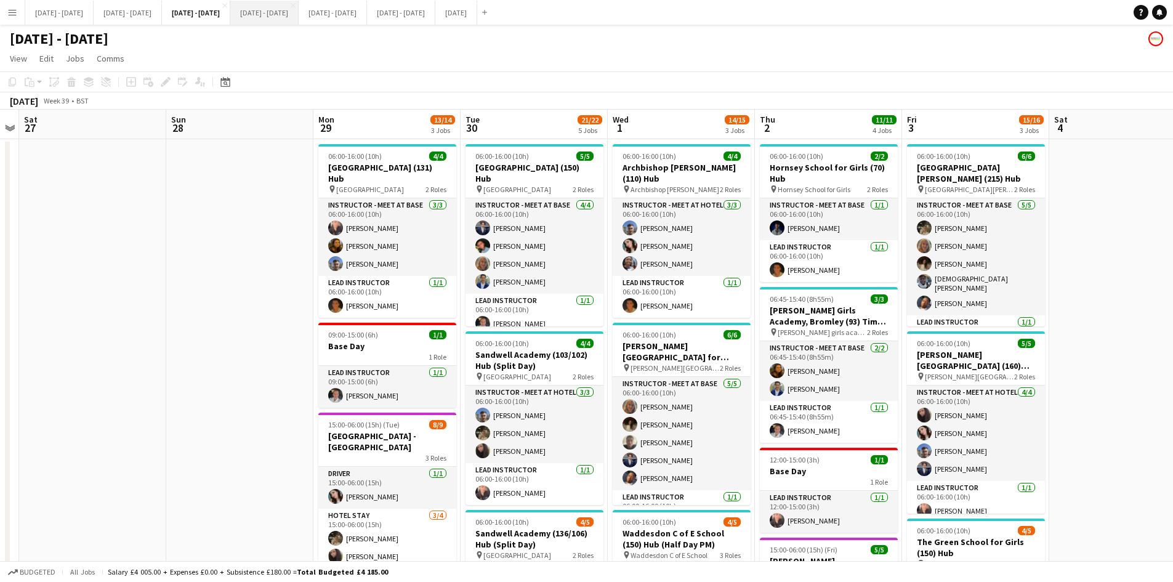
click at [299, 9] on button "[DATE] - [DATE] Close" at bounding box center [264, 13] width 68 height 24
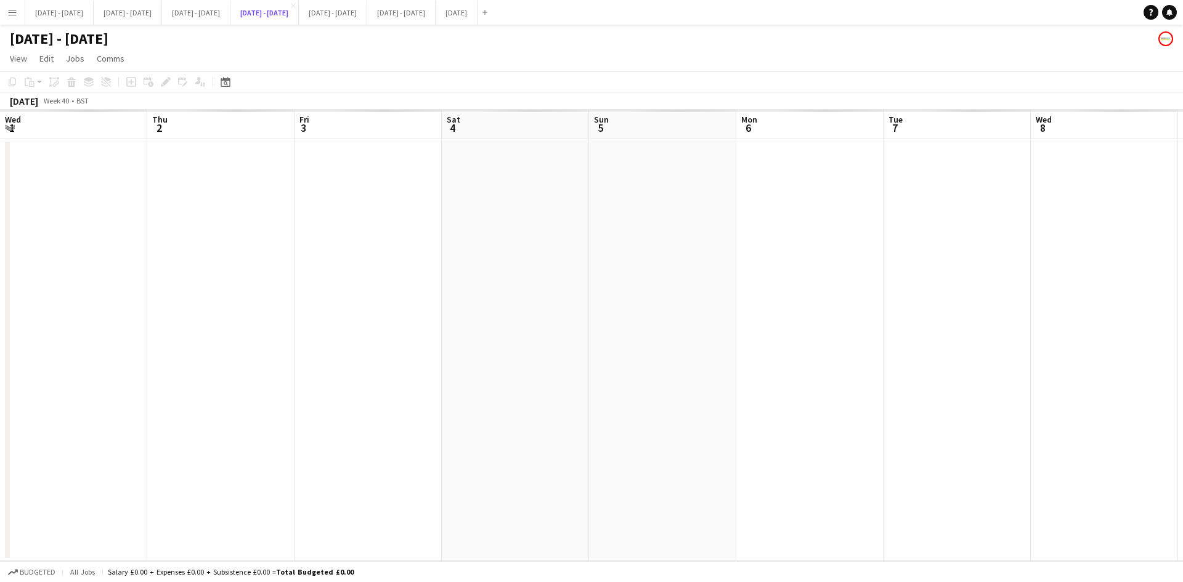
scroll to position [0, 424]
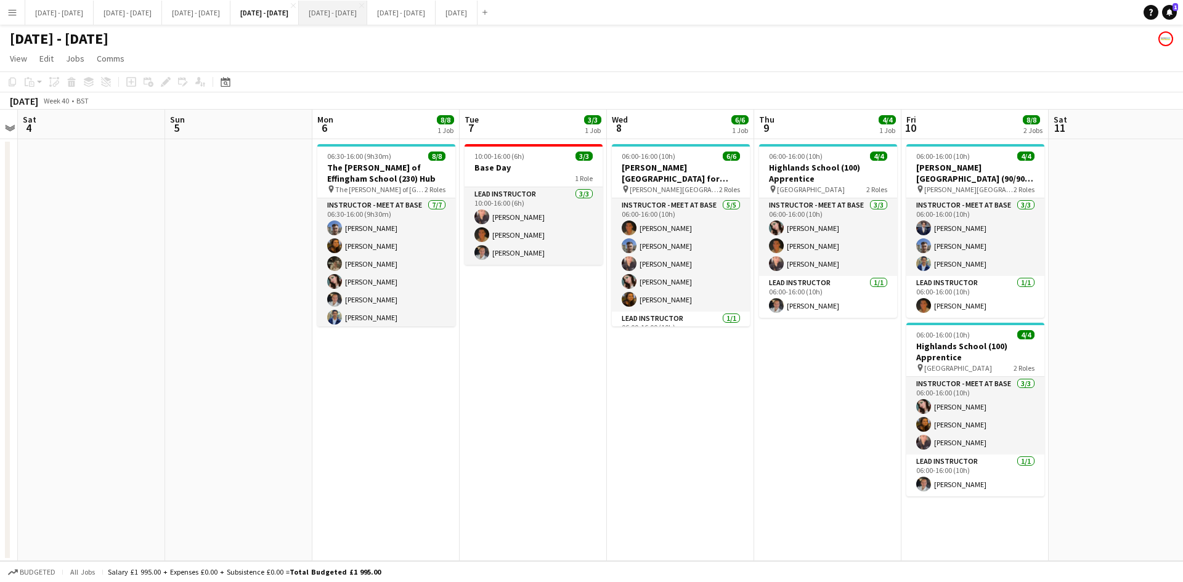
click at [367, 14] on button "[DATE] - [DATE] Close" at bounding box center [333, 13] width 68 height 24
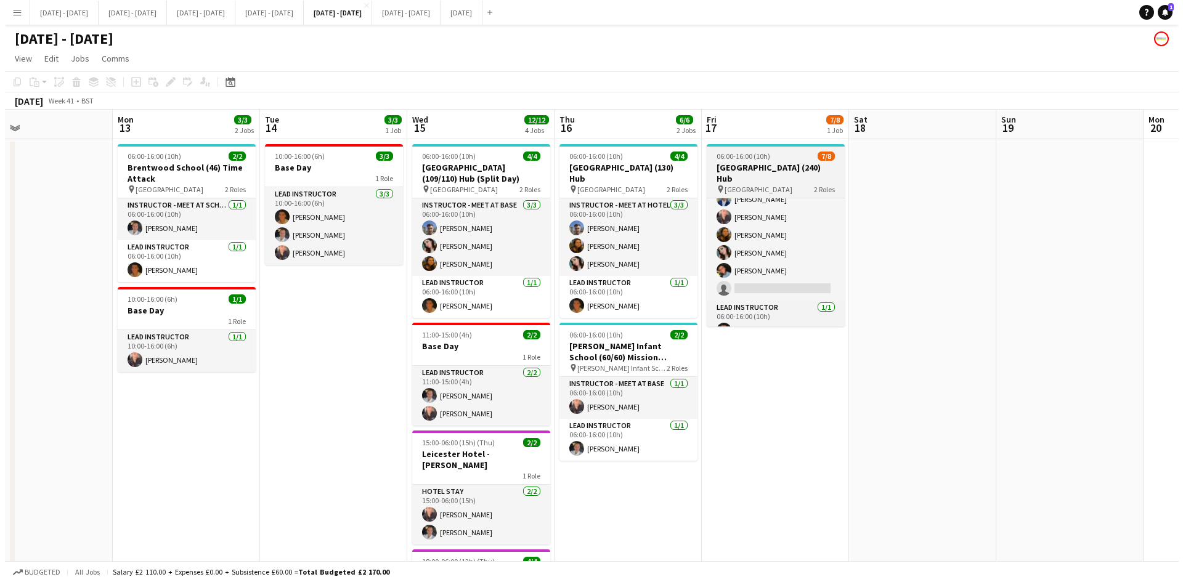
scroll to position [52, 0]
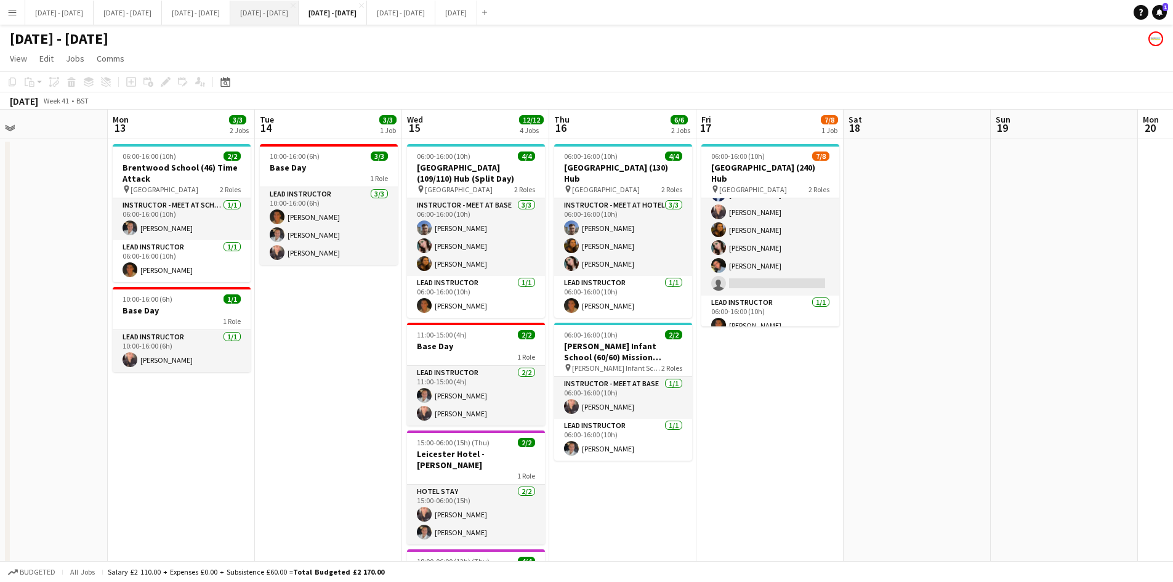
click at [299, 15] on button "[DATE] - [DATE] Close" at bounding box center [264, 13] width 68 height 24
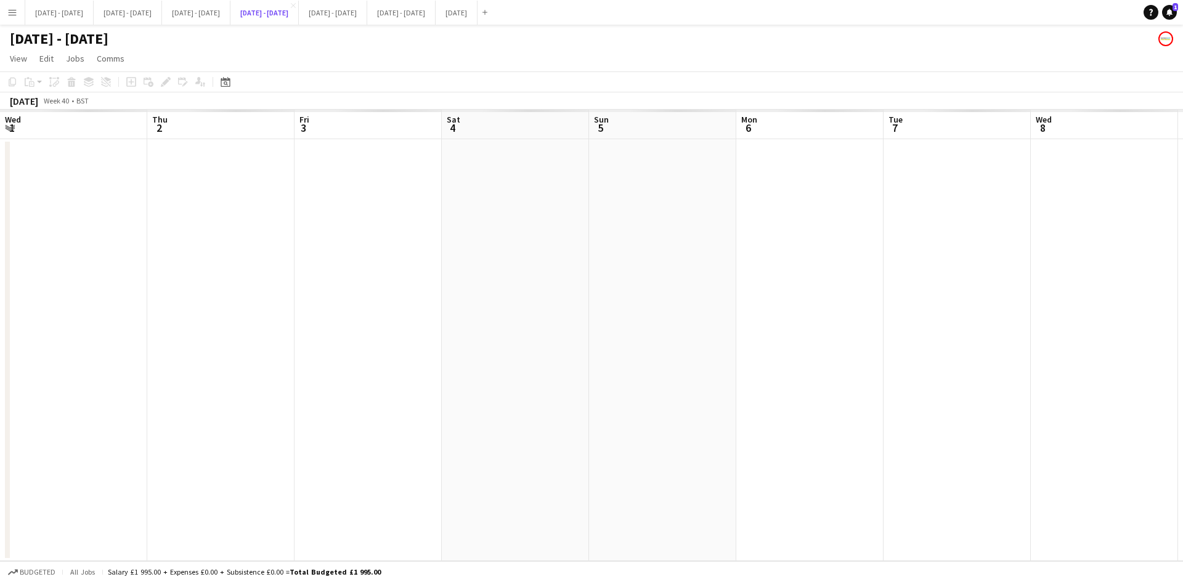
scroll to position [0, 424]
